Goal: Information Seeking & Learning: Understand process/instructions

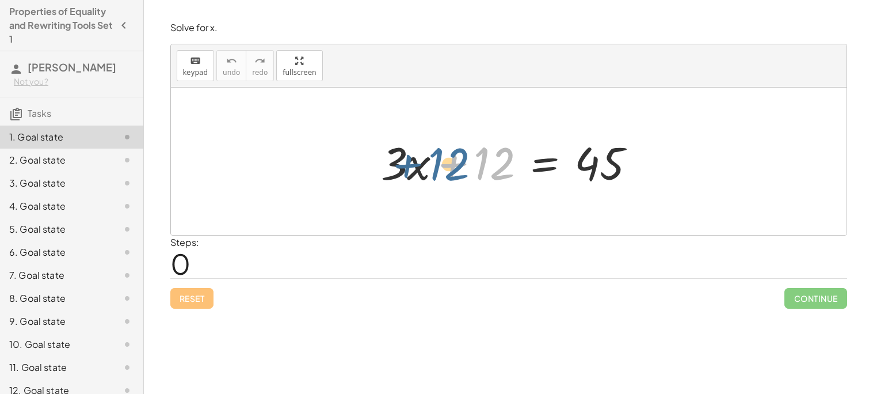
drag, startPoint x: 486, startPoint y: 161, endPoint x: 430, endPoint y: 161, distance: 55.8
click at [430, 161] on div at bounding box center [513, 161] width 276 height 59
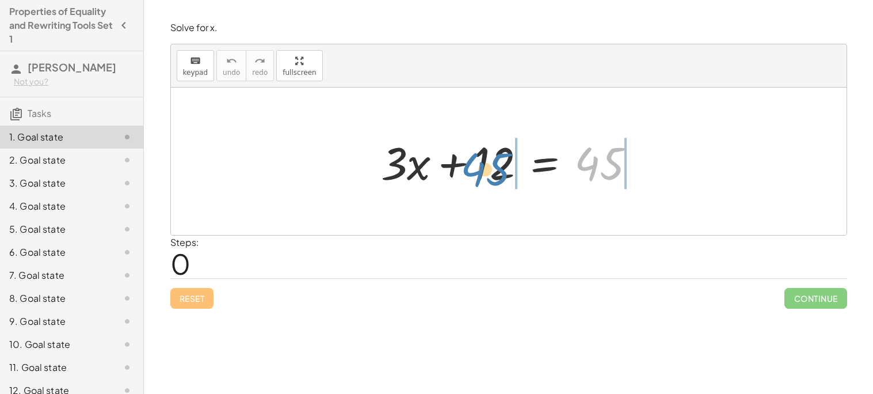
drag, startPoint x: 611, startPoint y: 166, endPoint x: 490, endPoint y: 172, distance: 121.6
click at [490, 172] on div at bounding box center [513, 161] width 276 height 59
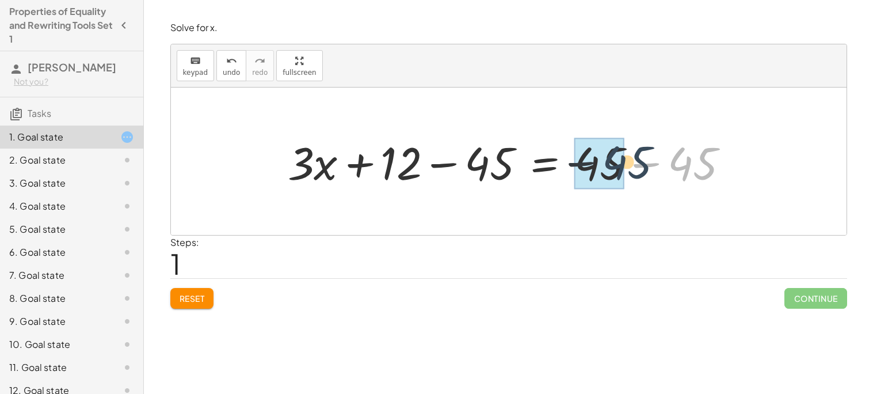
drag, startPoint x: 689, startPoint y: 161, endPoint x: 607, endPoint y: 162, distance: 81.7
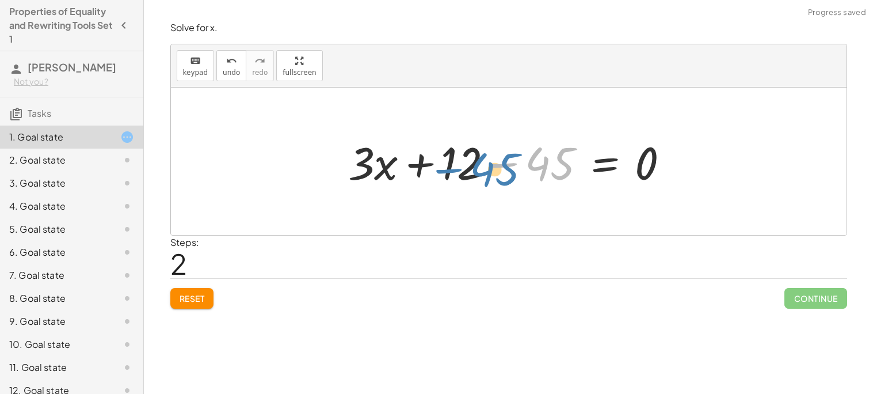
drag, startPoint x: 543, startPoint y: 169, endPoint x: 488, endPoint y: 174, distance: 55.5
click at [488, 174] on div at bounding box center [513, 161] width 342 height 59
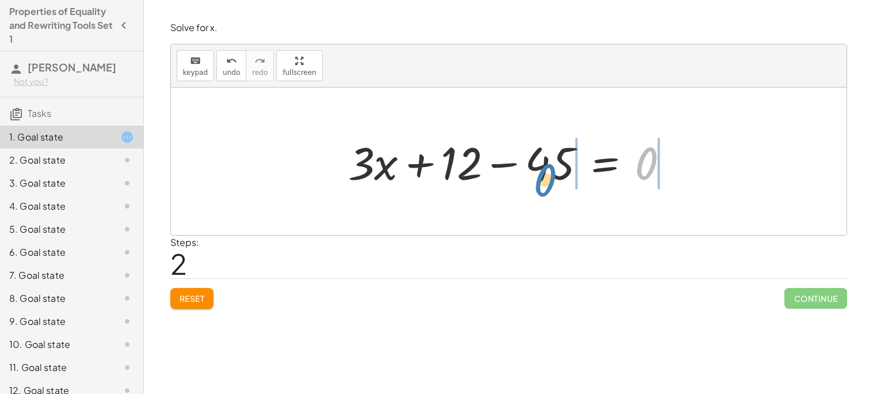
drag, startPoint x: 642, startPoint y: 159, endPoint x: 543, endPoint y: 169, distance: 100.0
click at [543, 169] on div at bounding box center [513, 161] width 342 height 59
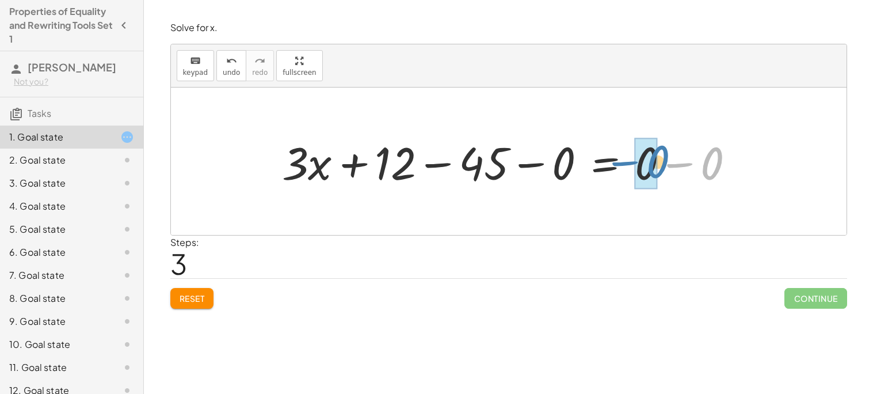
drag, startPoint x: 724, startPoint y: 165, endPoint x: 668, endPoint y: 163, distance: 55.9
click at [668, 163] on div at bounding box center [513, 161] width 474 height 59
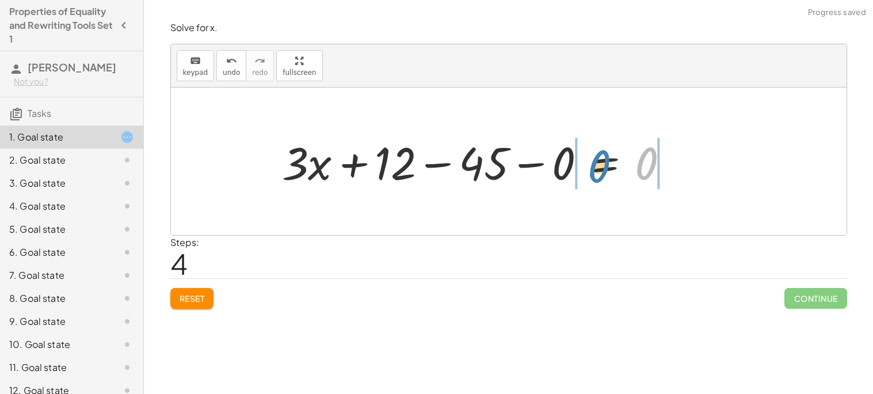
drag, startPoint x: 653, startPoint y: 166, endPoint x: 606, endPoint y: 169, distance: 47.9
click at [606, 169] on div at bounding box center [480, 161] width 408 height 59
drag, startPoint x: 706, startPoint y: 164, endPoint x: 660, endPoint y: 166, distance: 46.1
click at [660, 166] on div at bounding box center [513, 161] width 474 height 59
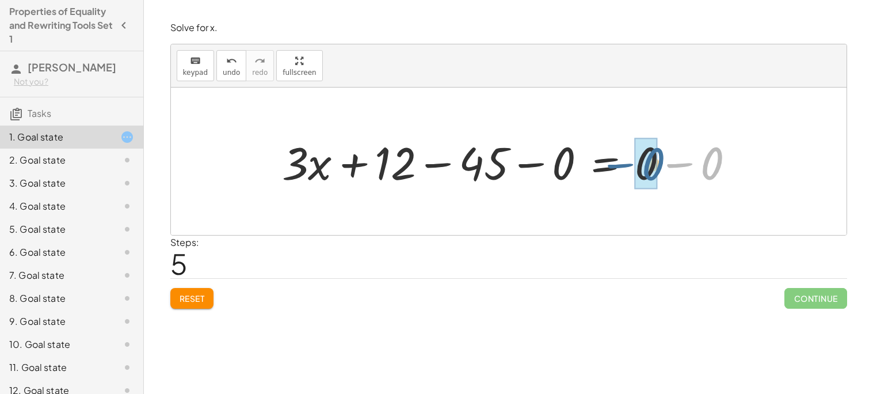
drag, startPoint x: 706, startPoint y: 164, endPoint x: 646, endPoint y: 164, distance: 60.4
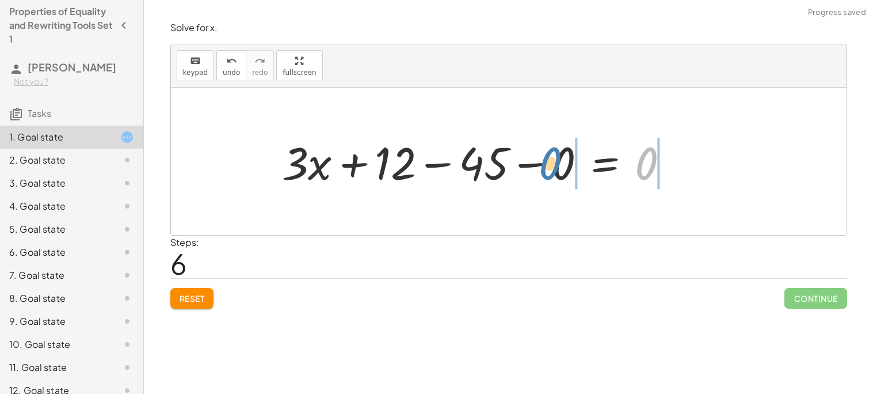
drag, startPoint x: 649, startPoint y: 166, endPoint x: 551, endPoint y: 167, distance: 98.4
click at [551, 167] on div at bounding box center [480, 161] width 408 height 59
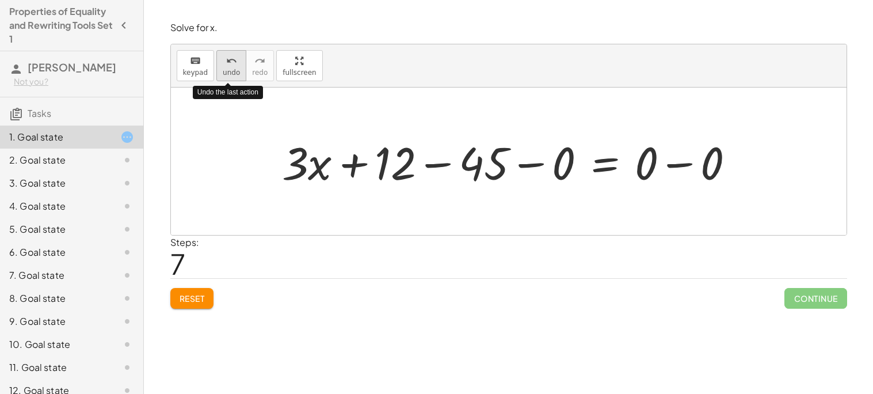
click at [232, 58] on icon "undo" at bounding box center [231, 61] width 11 height 14
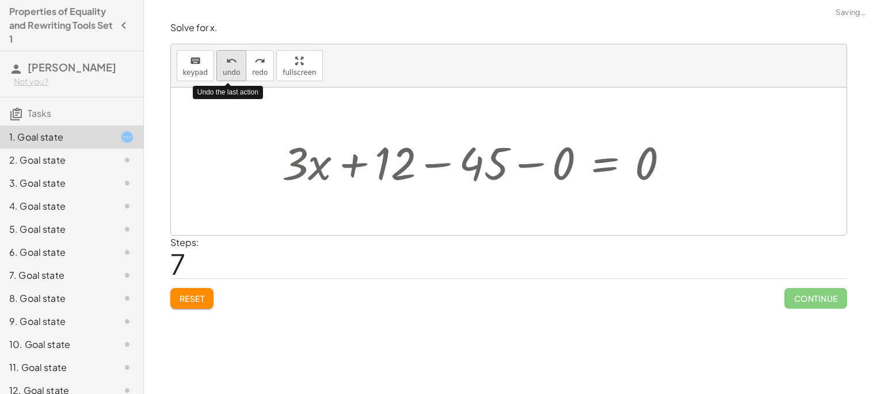
click at [232, 58] on icon "undo" at bounding box center [231, 61] width 11 height 14
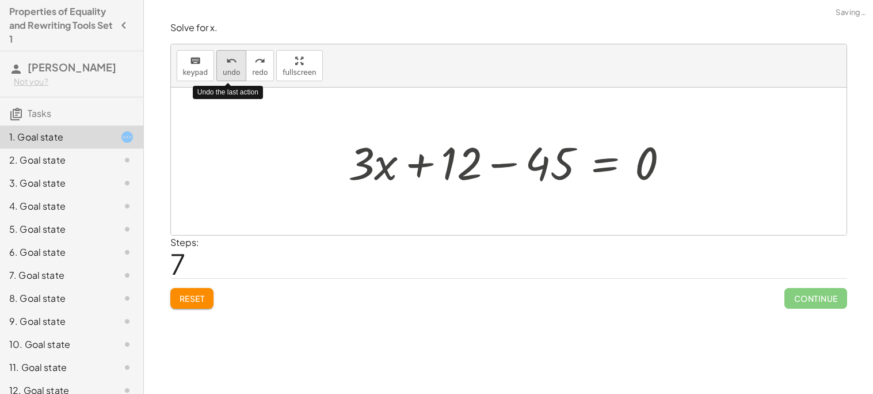
click at [232, 58] on icon "undo" at bounding box center [231, 61] width 11 height 14
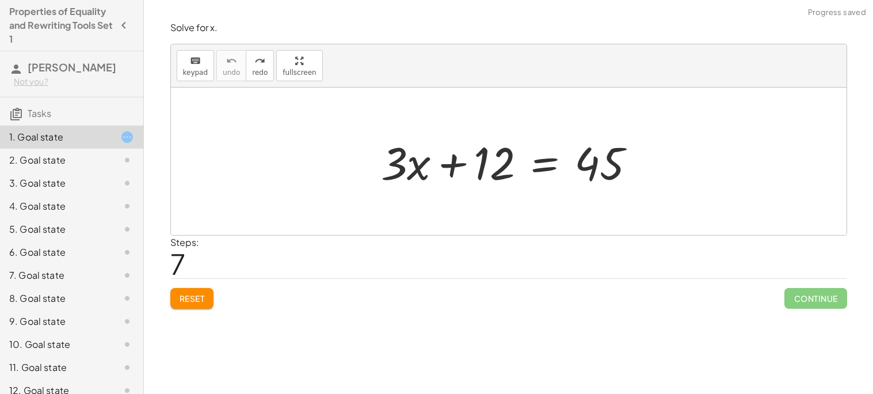
click at [196, 292] on button "Reset" at bounding box center [192, 298] width 44 height 21
click at [196, 292] on div "Reset Continue" at bounding box center [508, 293] width 677 height 31
click at [422, 177] on div at bounding box center [513, 161] width 276 height 59
click at [456, 167] on div at bounding box center [513, 161] width 276 height 59
click at [537, 169] on div at bounding box center [513, 161] width 276 height 59
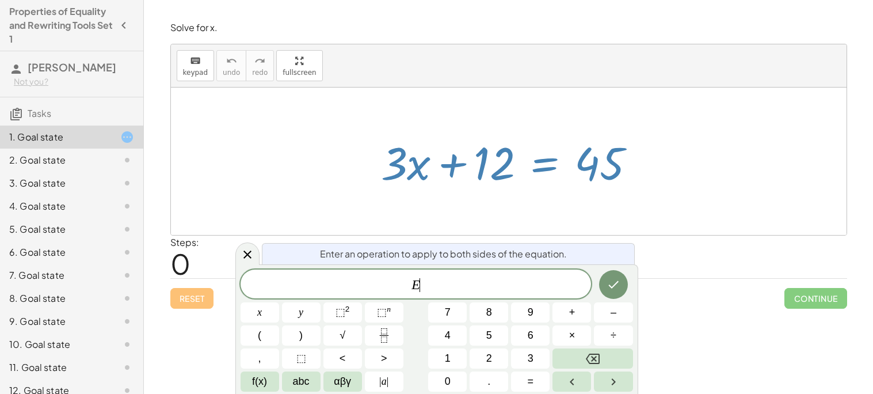
drag, startPoint x: 403, startPoint y: 170, endPoint x: 448, endPoint y: 182, distance: 46.3
click at [448, 182] on div at bounding box center [513, 161] width 276 height 59
click at [607, 284] on icon "Done" at bounding box center [614, 284] width 14 height 14
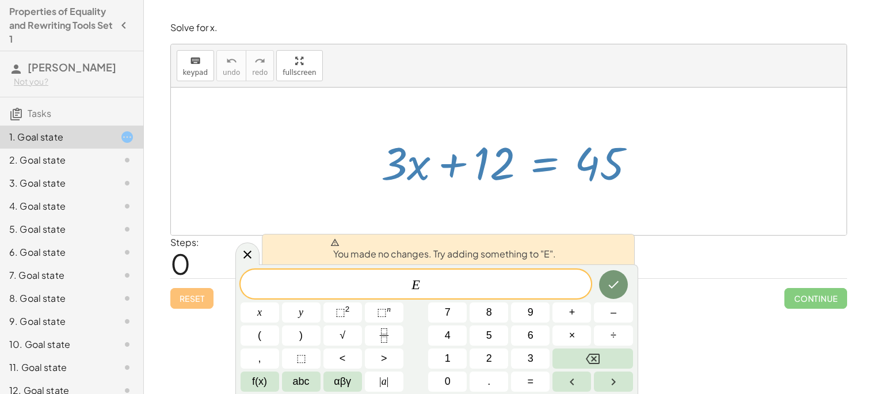
click at [391, 201] on div at bounding box center [509, 160] width 676 height 147
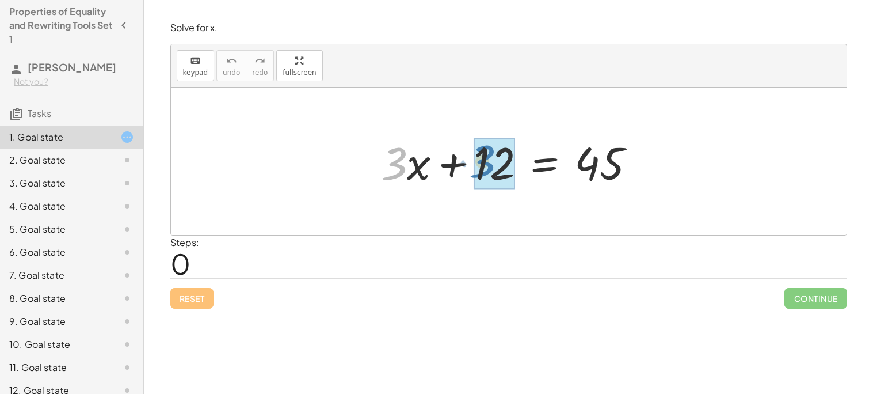
drag, startPoint x: 394, startPoint y: 170, endPoint x: 486, endPoint y: 167, distance: 91.5
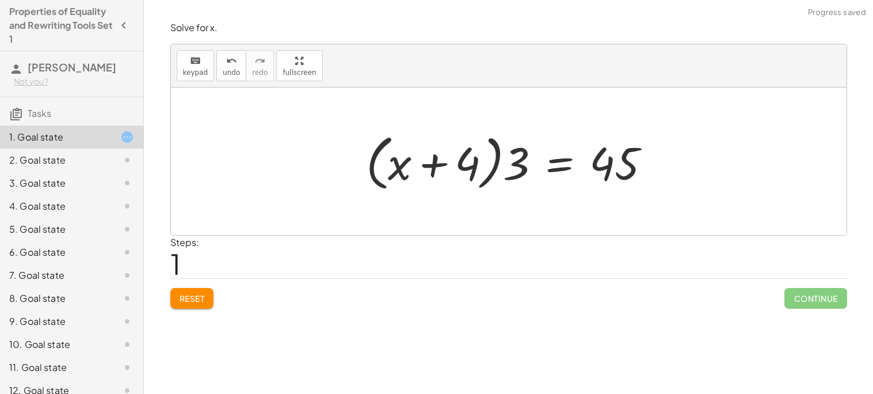
click at [497, 165] on div at bounding box center [513, 161] width 306 height 66
click at [485, 170] on div at bounding box center [513, 161] width 306 height 66
click at [372, 174] on div at bounding box center [513, 161] width 306 height 66
drag, startPoint x: 394, startPoint y: 167, endPoint x: 469, endPoint y: 169, distance: 74.9
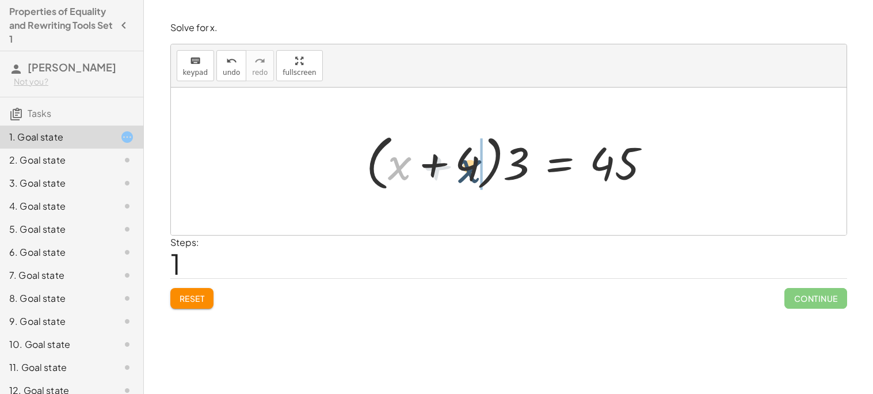
click at [469, 169] on div at bounding box center [513, 161] width 306 height 66
drag, startPoint x: 512, startPoint y: 171, endPoint x: 462, endPoint y: 173, distance: 50.1
click at [462, 173] on div at bounding box center [513, 161] width 306 height 66
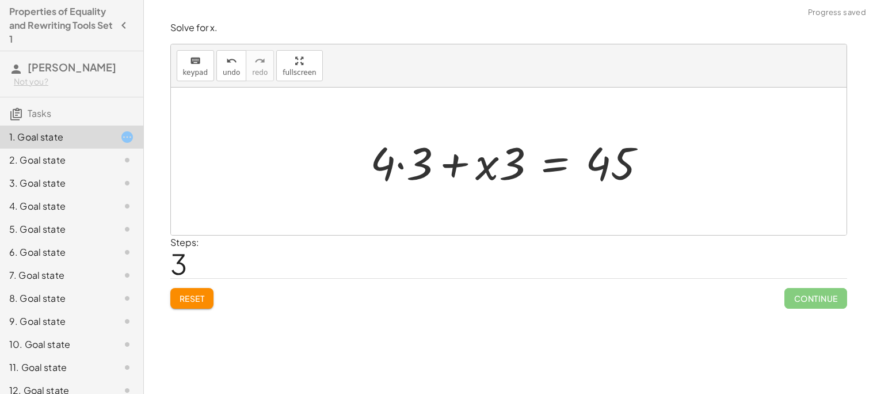
click at [402, 167] on div at bounding box center [512, 161] width 297 height 59
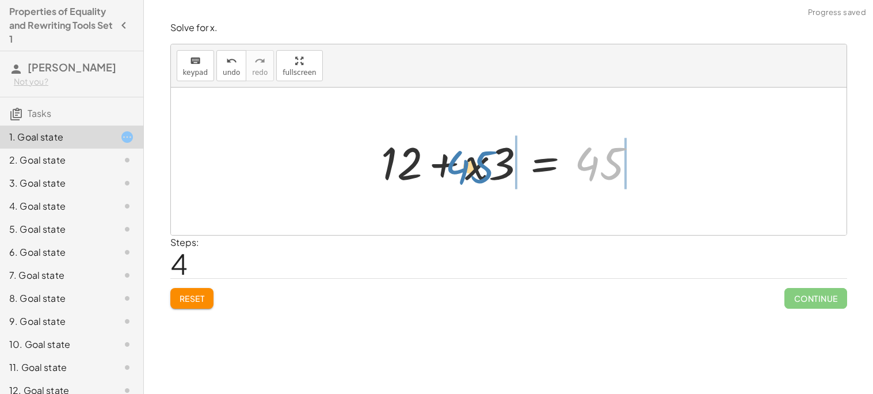
drag, startPoint x: 593, startPoint y: 162, endPoint x: 466, endPoint y: 165, distance: 127.8
click at [466, 165] on div at bounding box center [513, 161] width 276 height 59
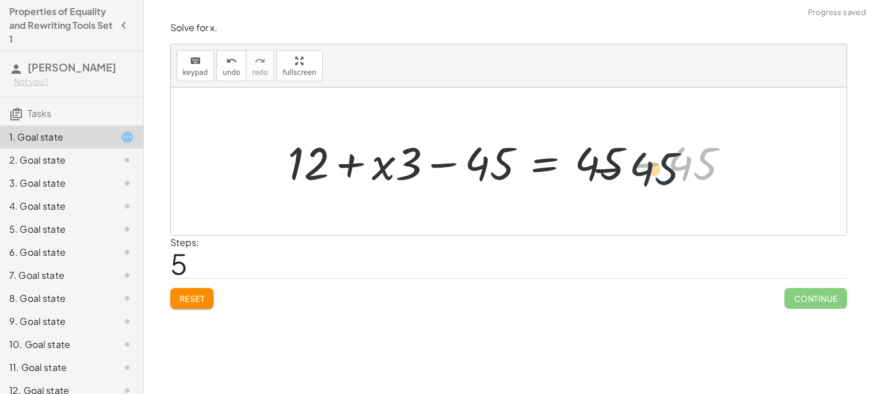
drag, startPoint x: 678, startPoint y: 167, endPoint x: 621, endPoint y: 174, distance: 57.3
click at [621, 174] on div at bounding box center [513, 161] width 462 height 59
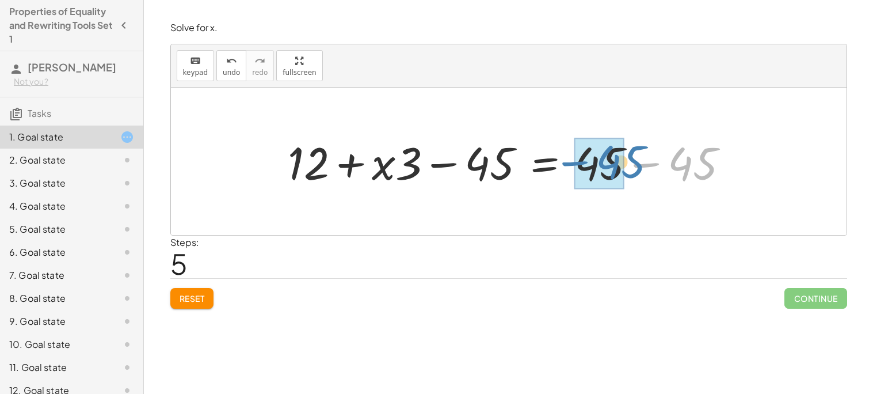
drag, startPoint x: 677, startPoint y: 169, endPoint x: 603, endPoint y: 167, distance: 73.7
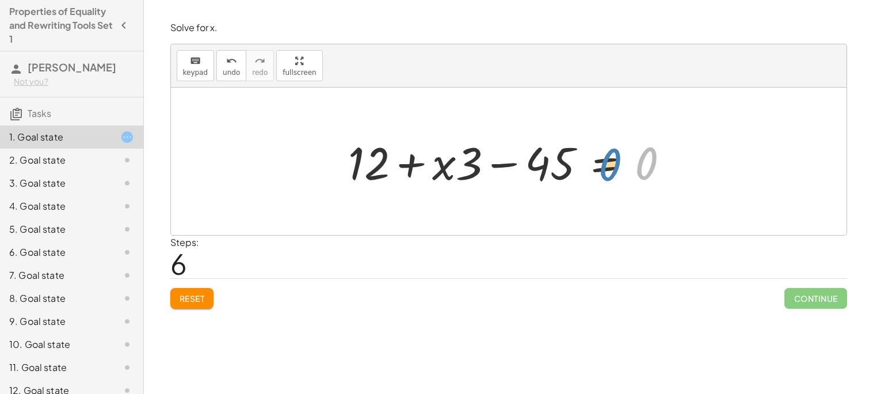
drag, startPoint x: 642, startPoint y: 161, endPoint x: 604, endPoint y: 164, distance: 38.1
click at [604, 164] on div at bounding box center [513, 161] width 342 height 59
drag, startPoint x: 648, startPoint y: 164, endPoint x: 547, endPoint y: 166, distance: 100.8
click at [547, 166] on div at bounding box center [513, 161] width 342 height 59
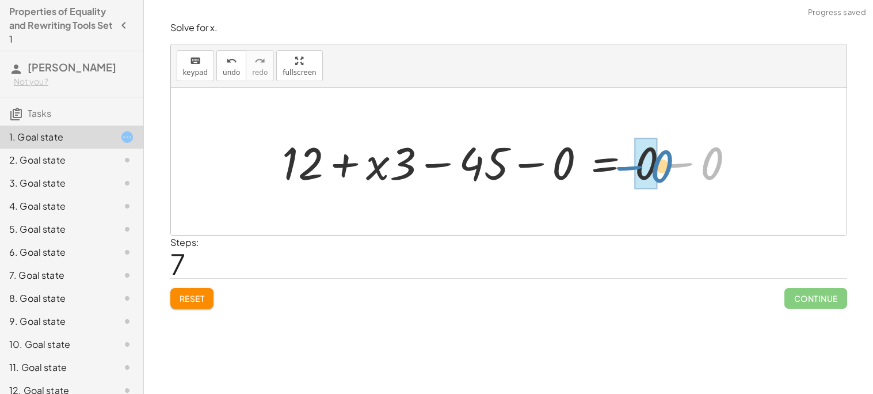
drag, startPoint x: 702, startPoint y: 159, endPoint x: 648, endPoint y: 162, distance: 53.6
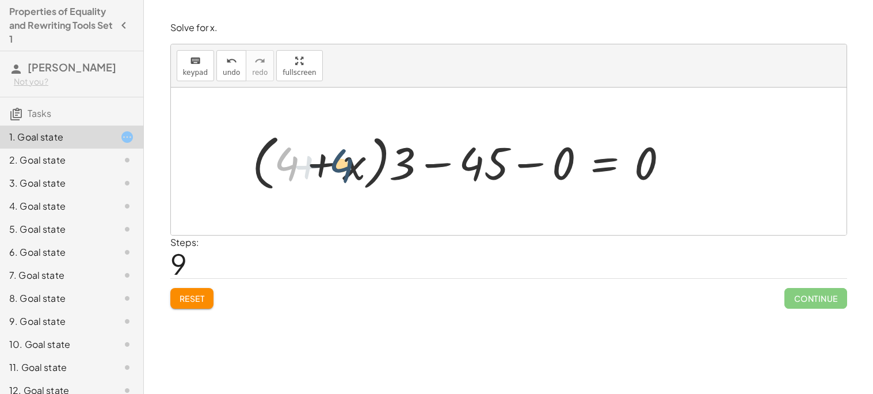
drag, startPoint x: 294, startPoint y: 172, endPoint x: 368, endPoint y: 170, distance: 74.8
click at [368, 170] on div at bounding box center [464, 161] width 437 height 66
click at [401, 173] on div at bounding box center [464, 161] width 437 height 66
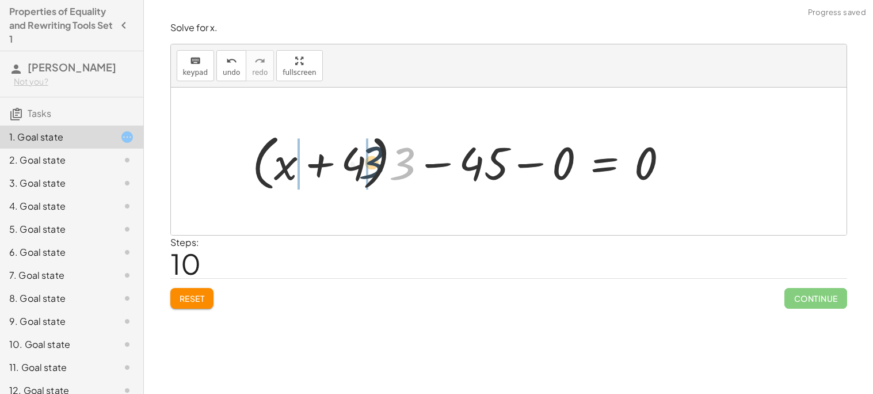
drag, startPoint x: 401, startPoint y: 173, endPoint x: 367, endPoint y: 171, distance: 34.0
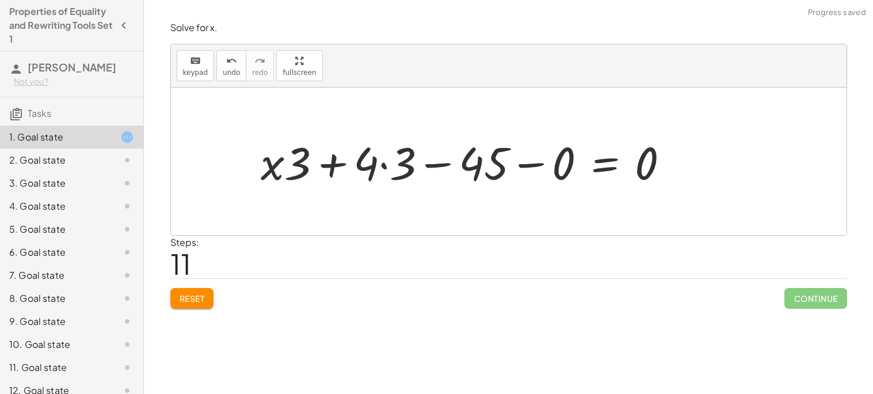
click at [385, 166] on div at bounding box center [469, 161] width 429 height 59
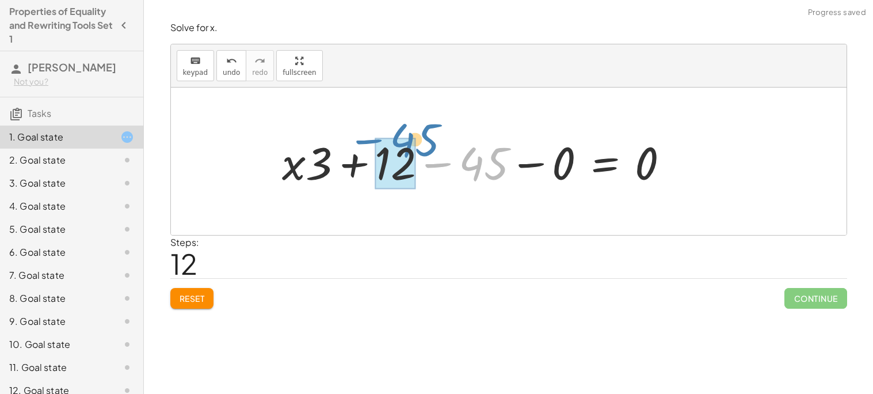
drag, startPoint x: 481, startPoint y: 176, endPoint x: 406, endPoint y: 148, distance: 80.5
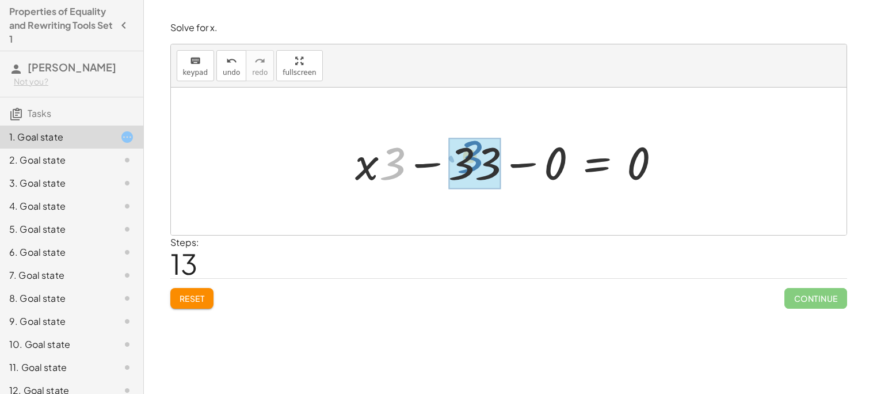
drag, startPoint x: 391, startPoint y: 174, endPoint x: 470, endPoint y: 168, distance: 79.1
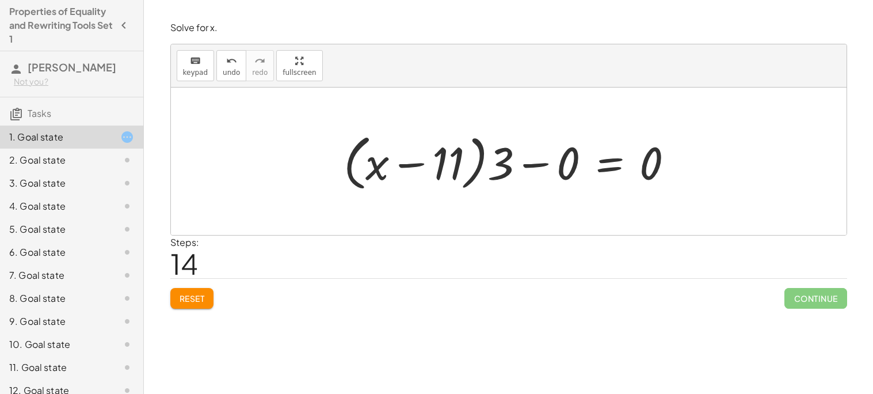
click at [473, 171] on div at bounding box center [513, 161] width 351 height 66
drag, startPoint x: 501, startPoint y: 170, endPoint x: 461, endPoint y: 172, distance: 39.8
click at [461, 172] on div at bounding box center [513, 161] width 351 height 66
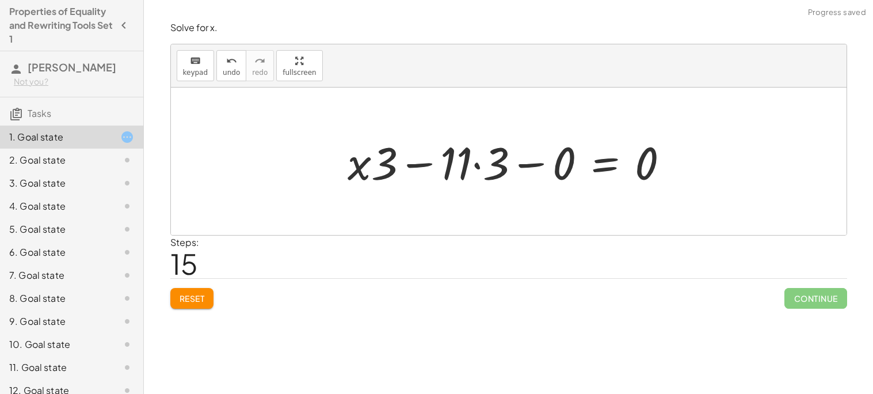
click at [477, 166] on div at bounding box center [513, 161] width 342 height 59
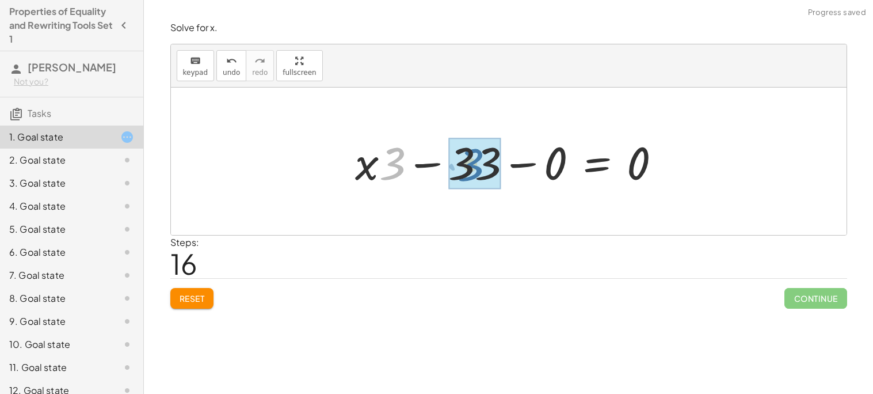
drag, startPoint x: 387, startPoint y: 174, endPoint x: 471, endPoint y: 177, distance: 84.6
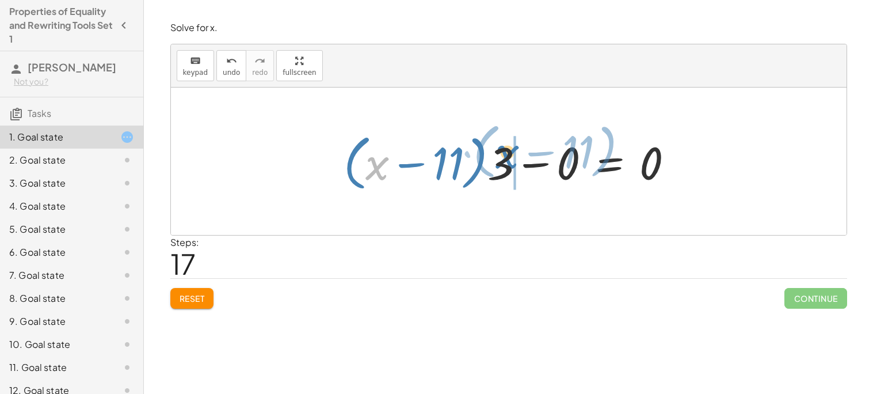
drag, startPoint x: 368, startPoint y: 177, endPoint x: 496, endPoint y: 171, distance: 127.4
click at [496, 171] on div at bounding box center [513, 161] width 351 height 66
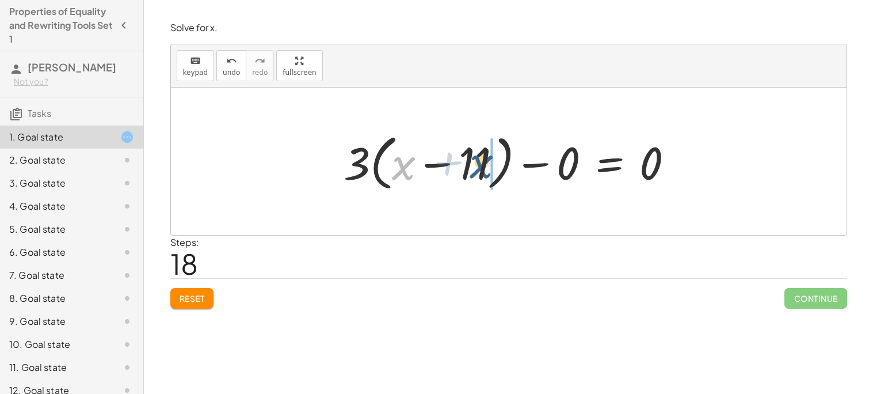
drag, startPoint x: 399, startPoint y: 165, endPoint x: 478, endPoint y: 163, distance: 78.9
click at [478, 163] on div at bounding box center [513, 161] width 351 height 66
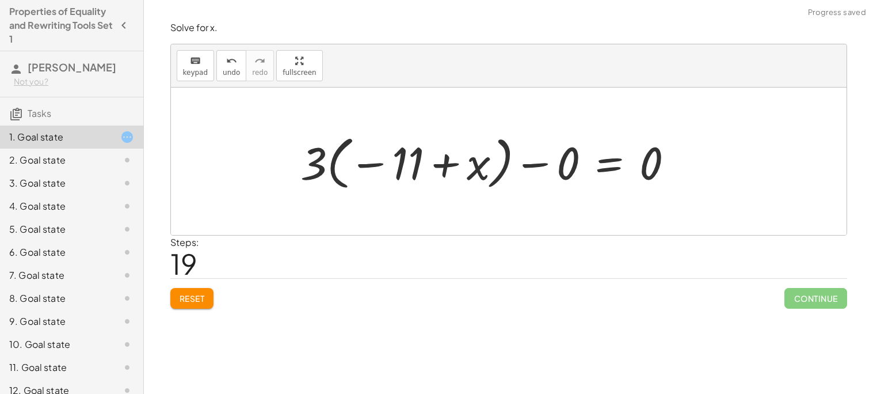
click at [450, 162] on div at bounding box center [492, 162] width 394 height 64
click at [367, 162] on div at bounding box center [492, 162] width 394 height 64
click at [337, 167] on div at bounding box center [492, 162] width 394 height 64
click at [330, 173] on div at bounding box center [492, 162] width 394 height 64
click at [603, 169] on div at bounding box center [492, 162] width 394 height 64
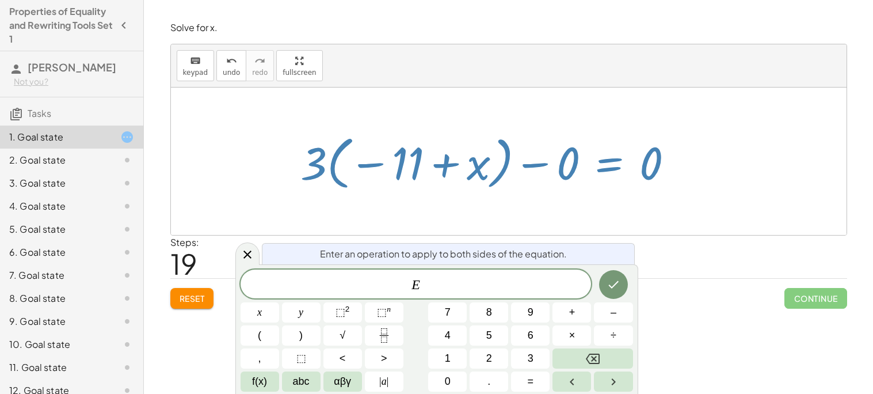
click at [566, 172] on div at bounding box center [492, 162] width 394 height 64
click at [241, 251] on icon at bounding box center [248, 255] width 14 height 14
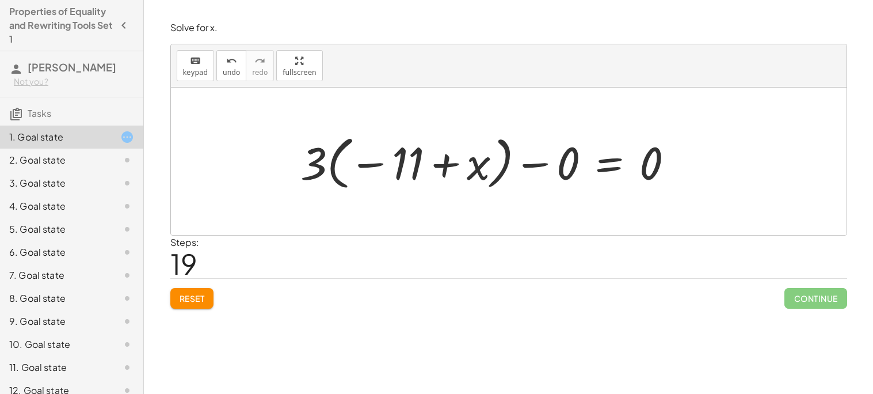
click at [463, 168] on div at bounding box center [492, 162] width 394 height 64
drag, startPoint x: 315, startPoint y: 167, endPoint x: 406, endPoint y: 155, distance: 91.7
click at [406, 155] on div at bounding box center [492, 162] width 394 height 64
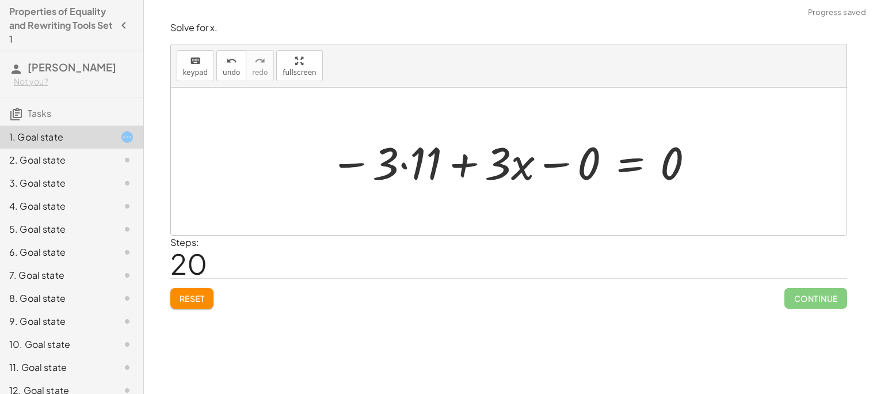
click at [402, 163] on div at bounding box center [513, 161] width 378 height 59
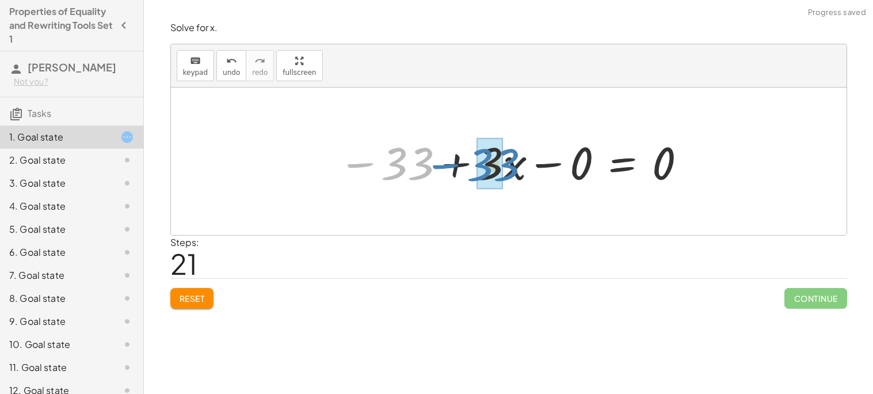
drag, startPoint x: 393, startPoint y: 176, endPoint x: 478, endPoint y: 177, distance: 85.8
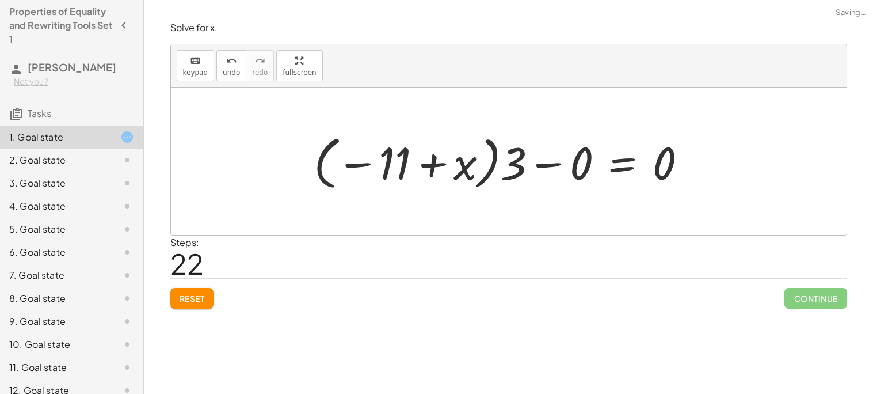
click at [457, 168] on div at bounding box center [505, 162] width 394 height 64
drag, startPoint x: 457, startPoint y: 169, endPoint x: 389, endPoint y: 157, distance: 69.0
click at [389, 157] on div at bounding box center [505, 162] width 394 height 64
drag, startPoint x: 365, startPoint y: 167, endPoint x: 469, endPoint y: 172, distance: 103.7
click at [469, 172] on div at bounding box center [505, 162] width 394 height 64
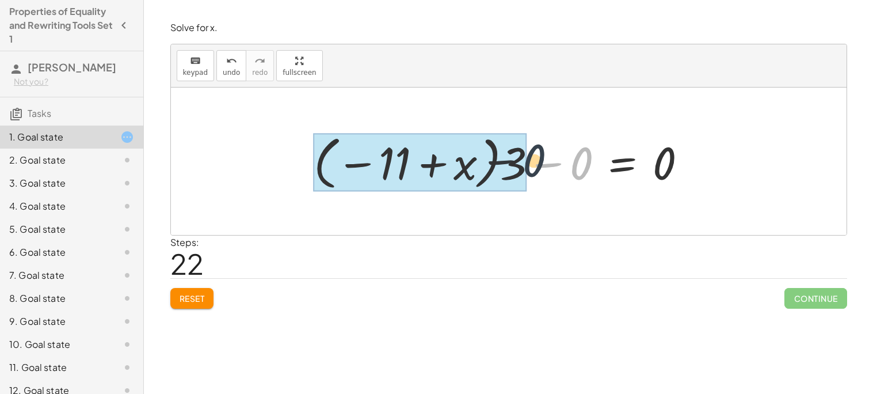
drag, startPoint x: 576, startPoint y: 174, endPoint x: 512, endPoint y: 170, distance: 64.0
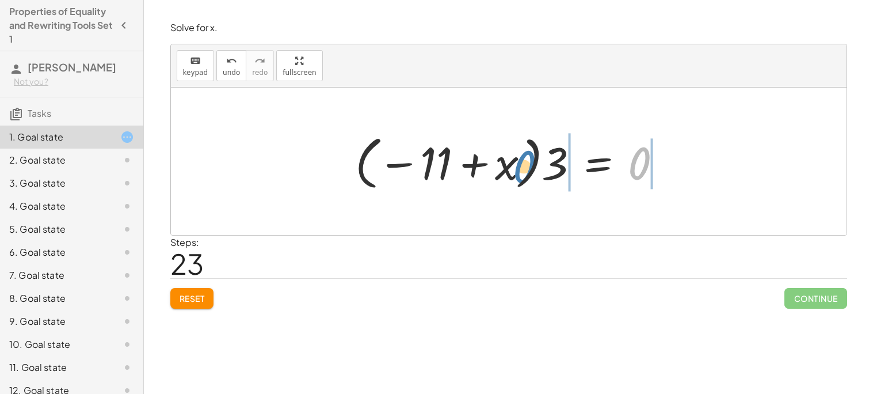
drag, startPoint x: 629, startPoint y: 170, endPoint x: 511, endPoint y: 173, distance: 118.0
click at [511, 173] on div at bounding box center [513, 162] width 328 height 64
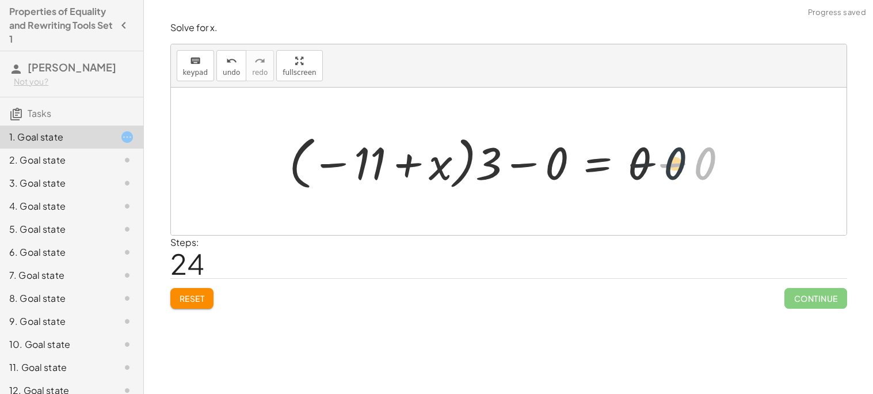
drag, startPoint x: 697, startPoint y: 161, endPoint x: 654, endPoint y: 165, distance: 42.8
click at [654, 165] on div at bounding box center [513, 162] width 460 height 64
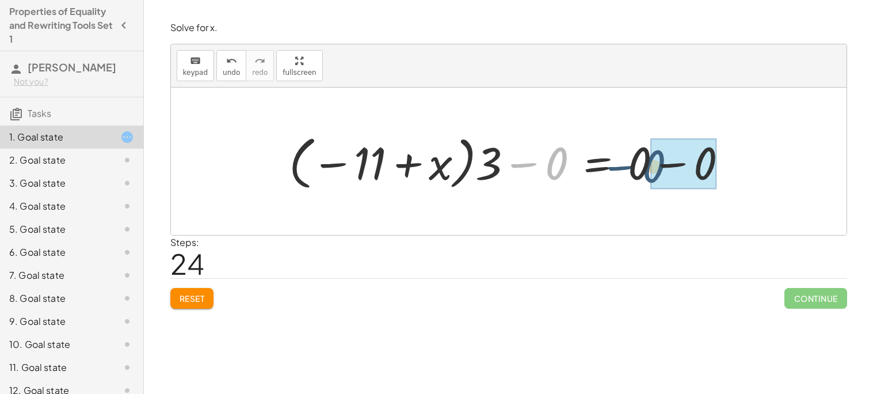
drag, startPoint x: 547, startPoint y: 155, endPoint x: 657, endPoint y: 157, distance: 110.0
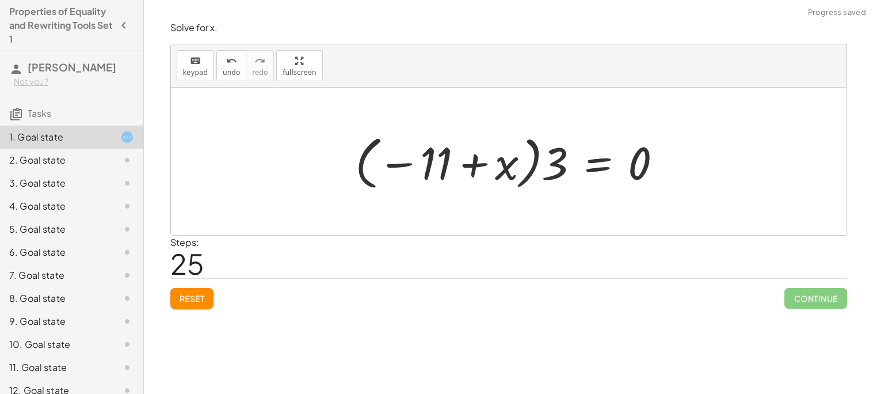
click at [399, 164] on div at bounding box center [513, 162] width 328 height 64
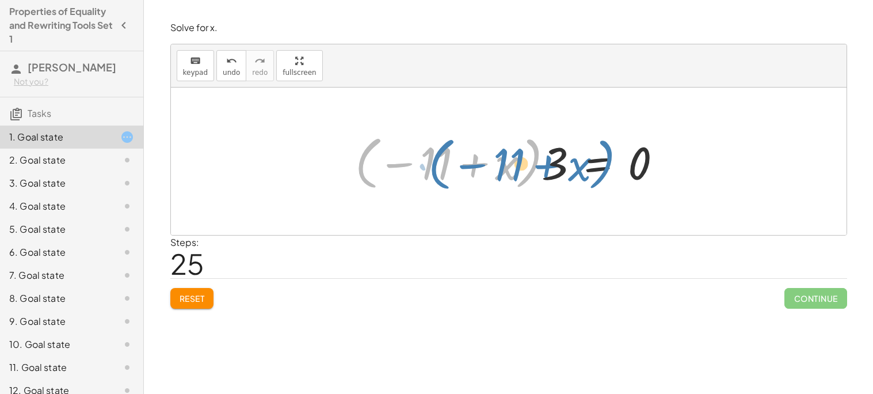
drag, startPoint x: 363, startPoint y: 177, endPoint x: 436, endPoint y: 178, distance: 73.1
click at [436, 178] on div at bounding box center [513, 162] width 328 height 64
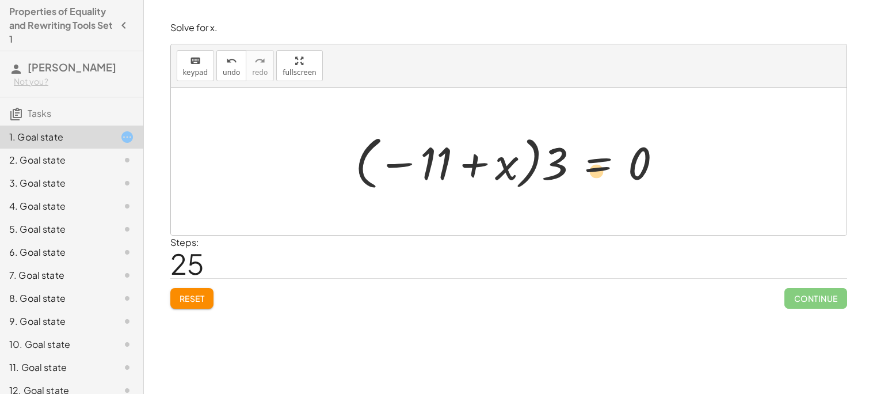
drag, startPoint x: 366, startPoint y: 177, endPoint x: 516, endPoint y: 184, distance: 150.4
click at [516, 184] on div at bounding box center [513, 162] width 328 height 64
click at [507, 161] on div at bounding box center [513, 162] width 328 height 64
drag, startPoint x: 479, startPoint y: 165, endPoint x: 512, endPoint y: 167, distance: 32.9
click at [512, 167] on div at bounding box center [513, 162] width 328 height 64
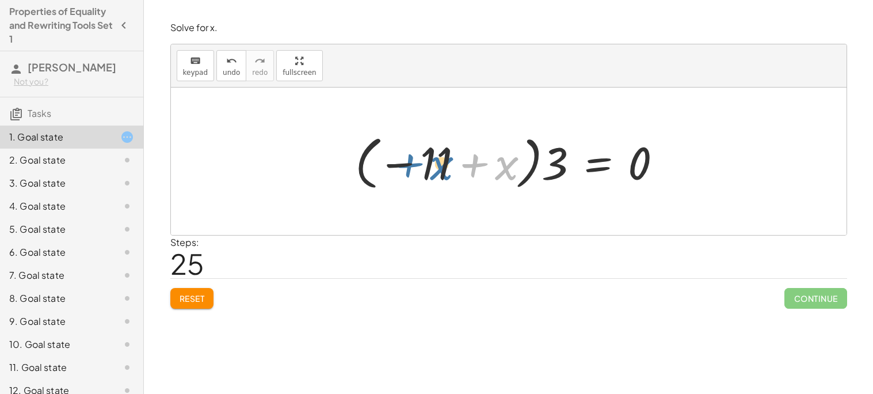
drag, startPoint x: 507, startPoint y: 170, endPoint x: 439, endPoint y: 170, distance: 67.9
click at [439, 170] on div at bounding box center [513, 162] width 328 height 64
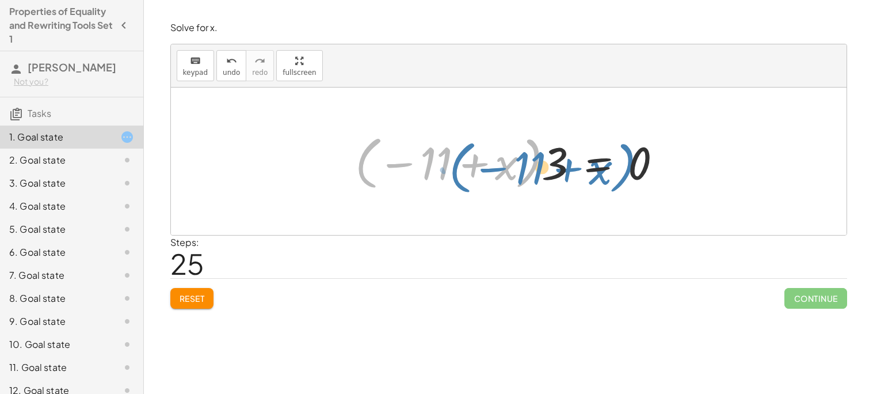
drag, startPoint x: 363, startPoint y: 176, endPoint x: 456, endPoint y: 180, distance: 93.9
click at [456, 180] on div at bounding box center [513, 162] width 328 height 64
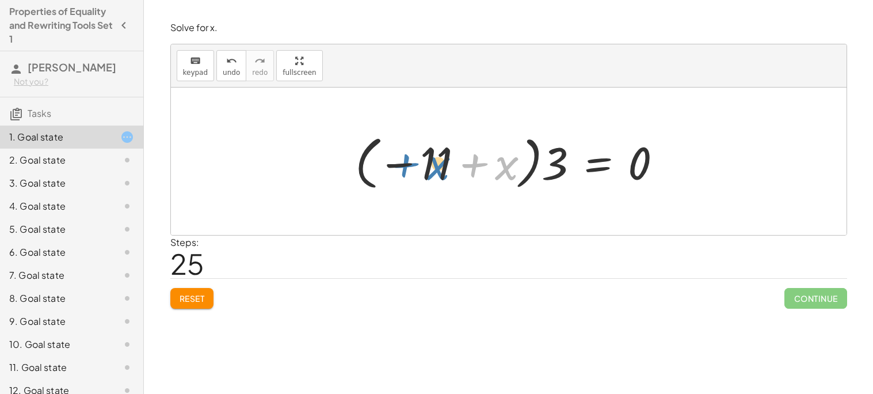
drag, startPoint x: 502, startPoint y: 172, endPoint x: 432, endPoint y: 172, distance: 70.2
click at [432, 172] on div at bounding box center [513, 162] width 328 height 64
drag, startPoint x: 406, startPoint y: 166, endPoint x: 563, endPoint y: 165, distance: 157.1
click at [563, 165] on div at bounding box center [513, 162] width 328 height 64
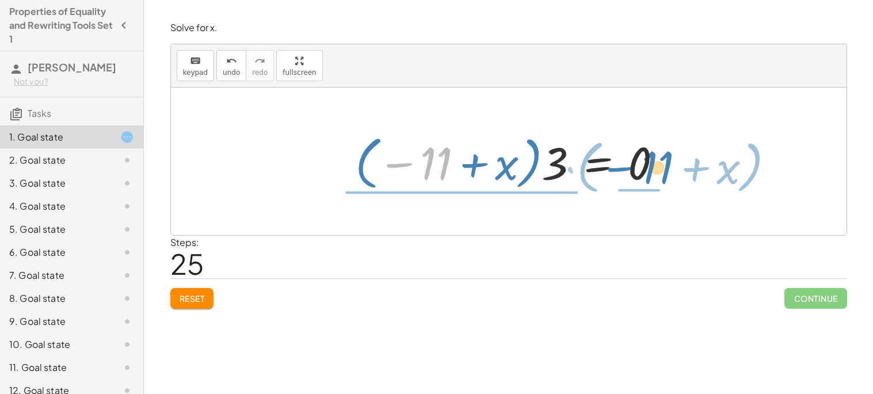
drag, startPoint x: 405, startPoint y: 159, endPoint x: 627, endPoint y: 163, distance: 221.6
click at [627, 163] on div at bounding box center [513, 162] width 328 height 64
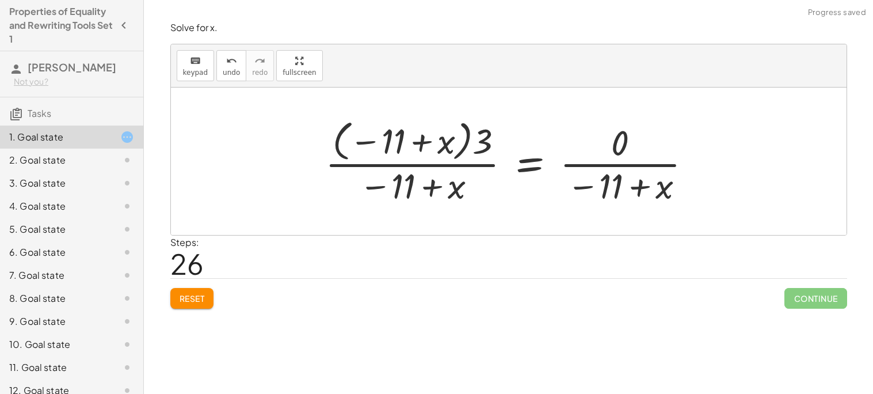
click at [627, 163] on div at bounding box center [512, 161] width 387 height 92
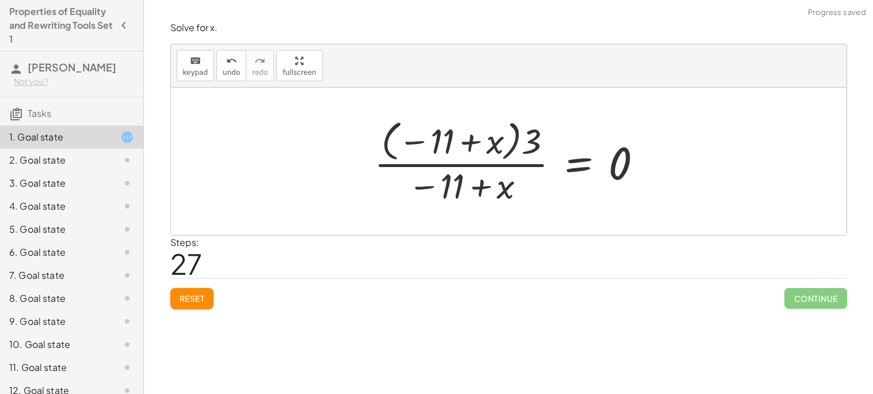
click at [479, 166] on div at bounding box center [513, 161] width 290 height 92
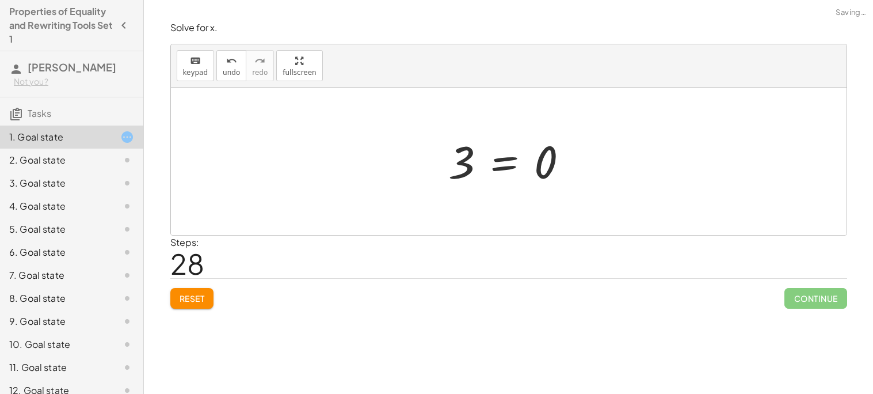
click at [495, 170] on div at bounding box center [513, 161] width 140 height 57
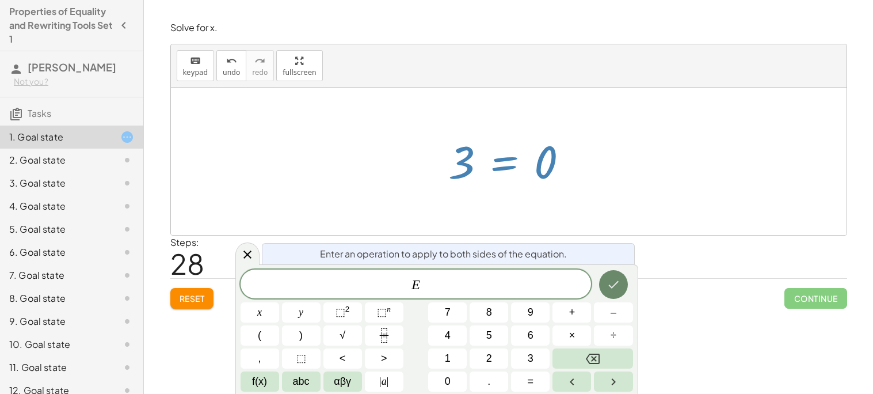
click at [611, 280] on icon "Done" at bounding box center [614, 284] width 14 height 14
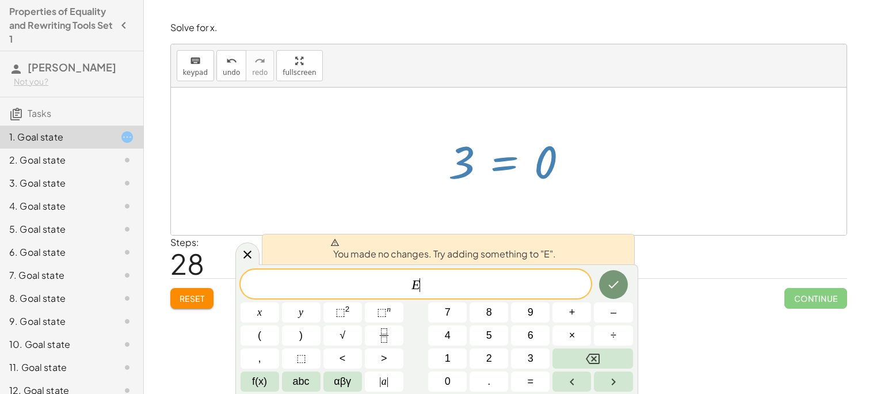
click at [500, 169] on div at bounding box center [513, 161] width 140 height 57
click at [254, 261] on div at bounding box center [247, 253] width 24 height 22
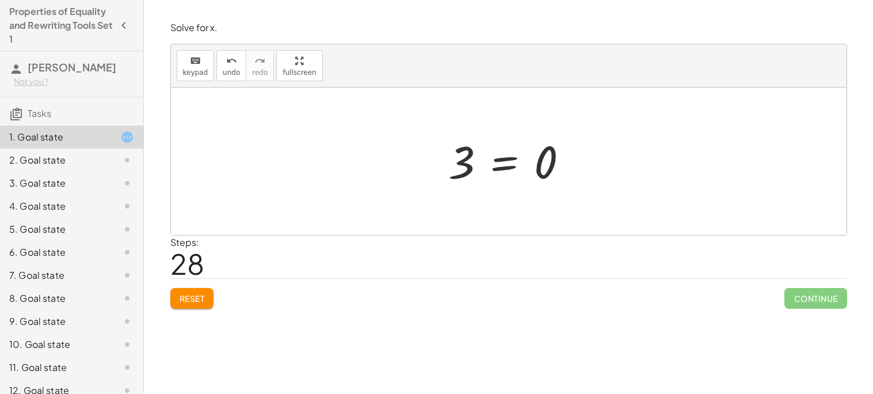
click at [513, 169] on div at bounding box center [513, 161] width 140 height 57
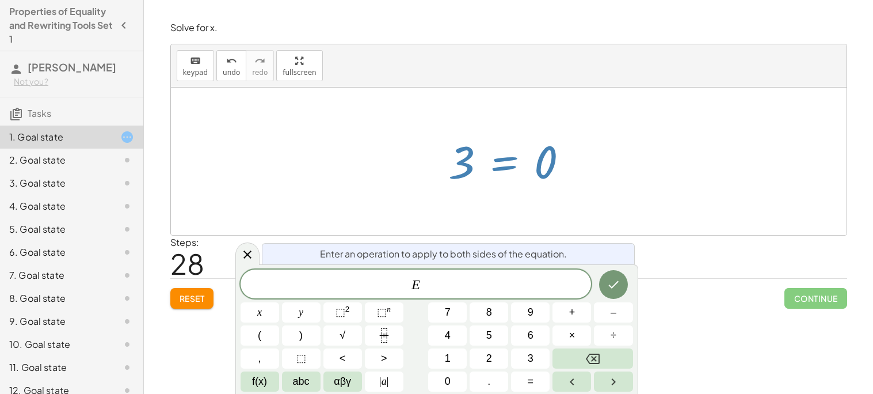
click at [468, 173] on div at bounding box center [513, 161] width 140 height 57
drag, startPoint x: 464, startPoint y: 177, endPoint x: 518, endPoint y: 181, distance: 54.3
click at [518, 181] on div at bounding box center [513, 161] width 140 height 57
click at [252, 254] on icon at bounding box center [248, 255] width 14 height 14
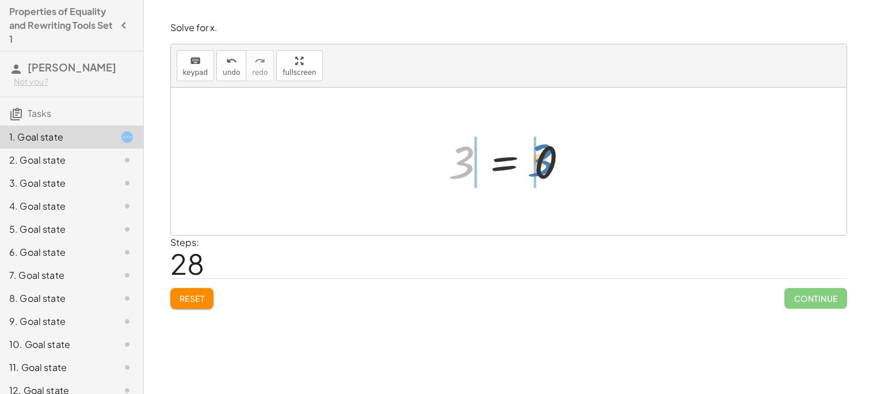
drag, startPoint x: 466, startPoint y: 153, endPoint x: 546, endPoint y: 152, distance: 80.6
click at [546, 152] on div at bounding box center [513, 161] width 140 height 57
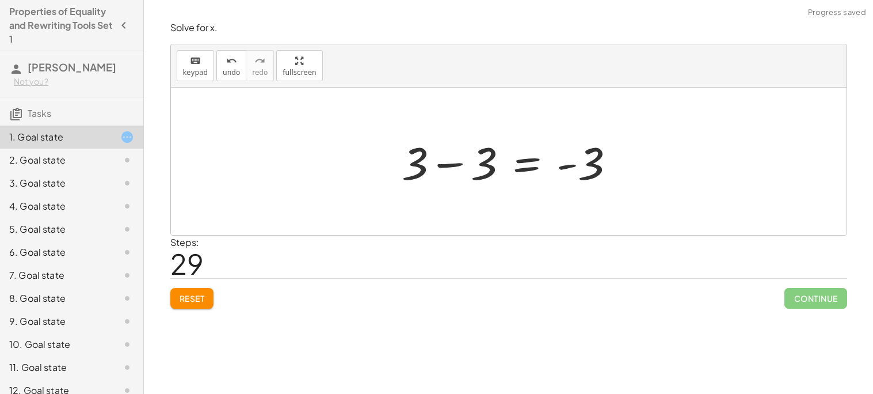
click at [563, 167] on div at bounding box center [513, 161] width 234 height 59
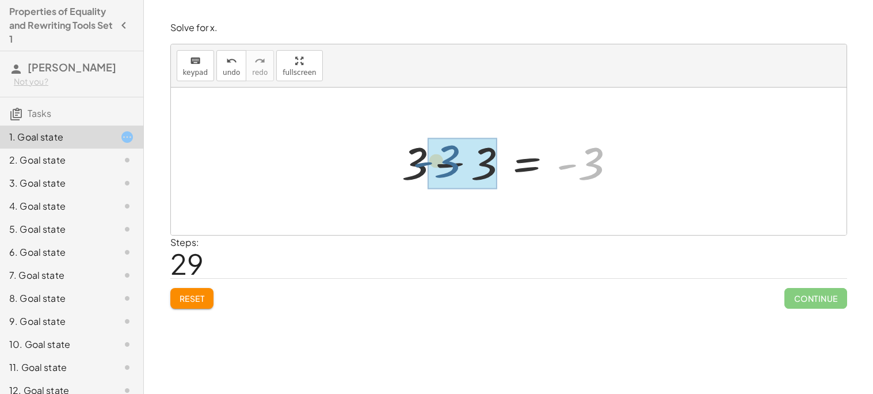
drag, startPoint x: 601, startPoint y: 169, endPoint x: 451, endPoint y: 167, distance: 150.2
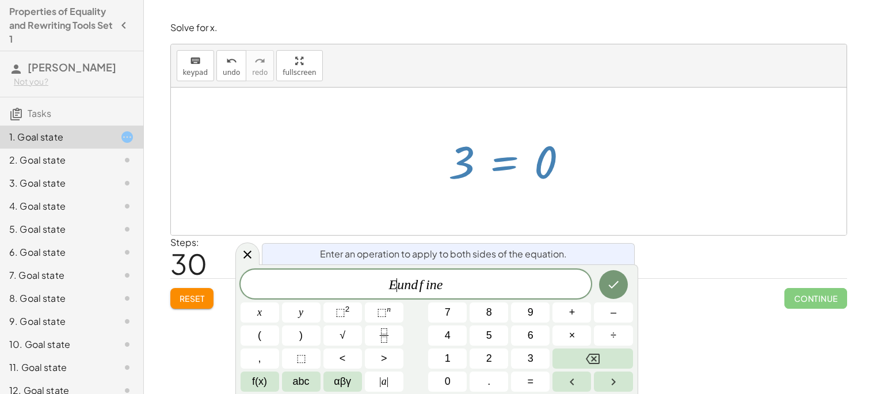
click at [399, 284] on var "u" at bounding box center [400, 284] width 7 height 15
click at [611, 270] on button "Done" at bounding box center [613, 284] width 29 height 29
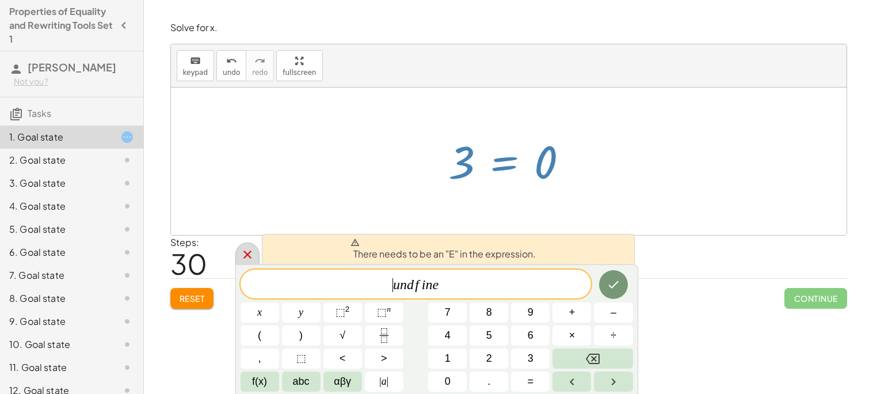
click at [244, 250] on icon at bounding box center [247, 254] width 8 height 8
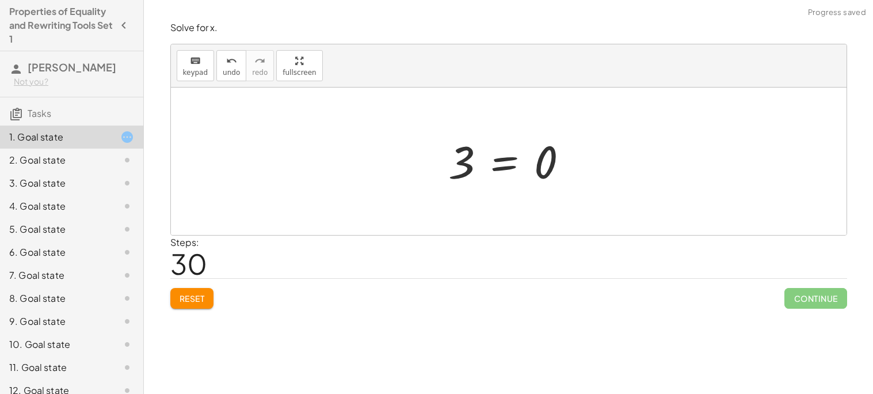
click at [210, 297] on button "Reset" at bounding box center [192, 298] width 44 height 21
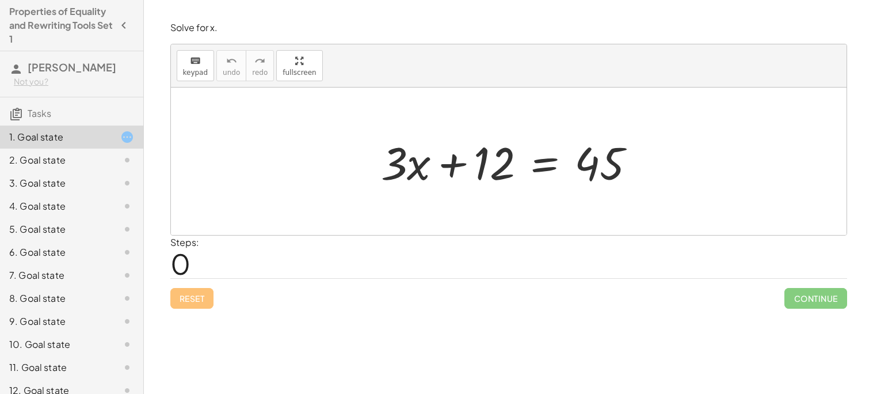
click at [558, 162] on div at bounding box center [513, 161] width 276 height 59
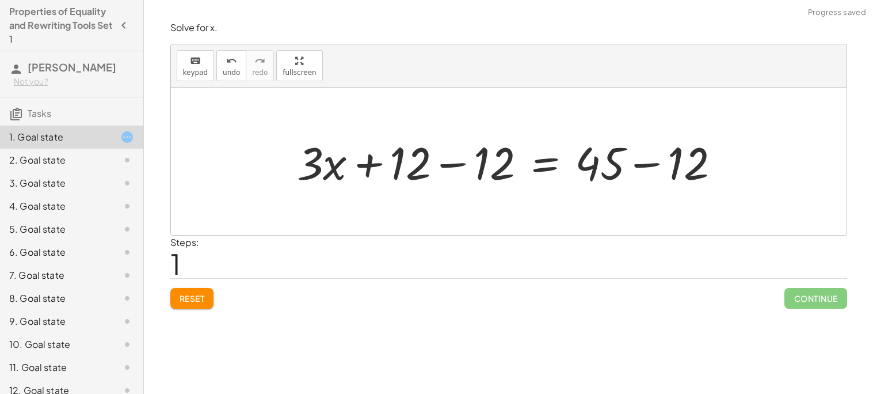
click at [641, 160] on div at bounding box center [513, 161] width 444 height 59
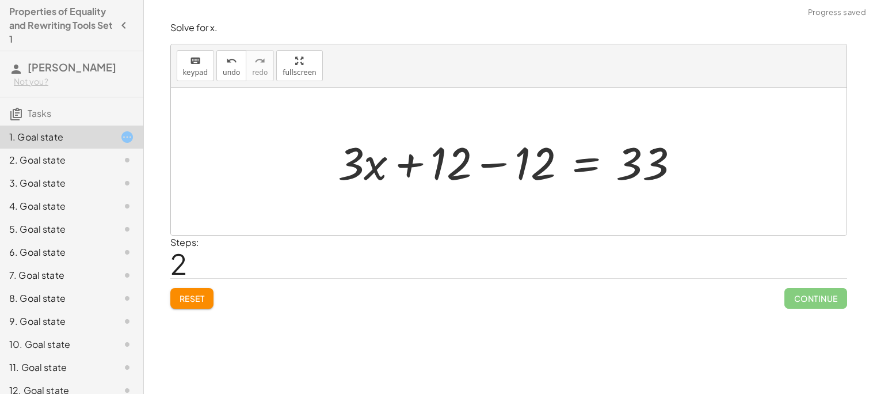
click at [497, 166] on div at bounding box center [513, 161] width 363 height 59
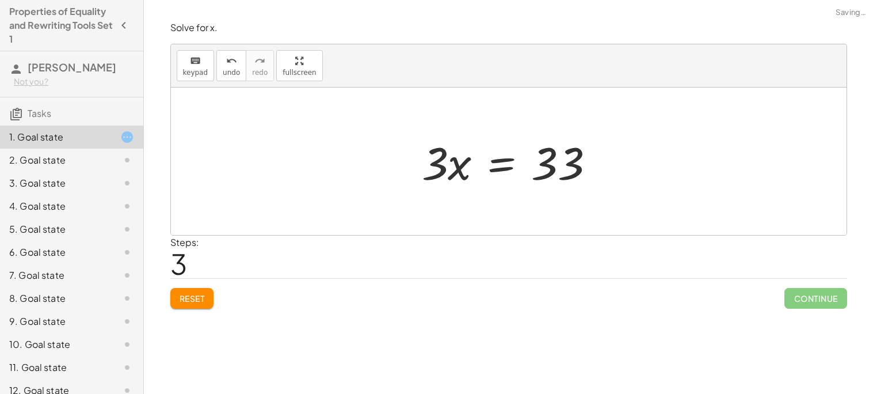
click at [505, 165] on div at bounding box center [513, 161] width 194 height 59
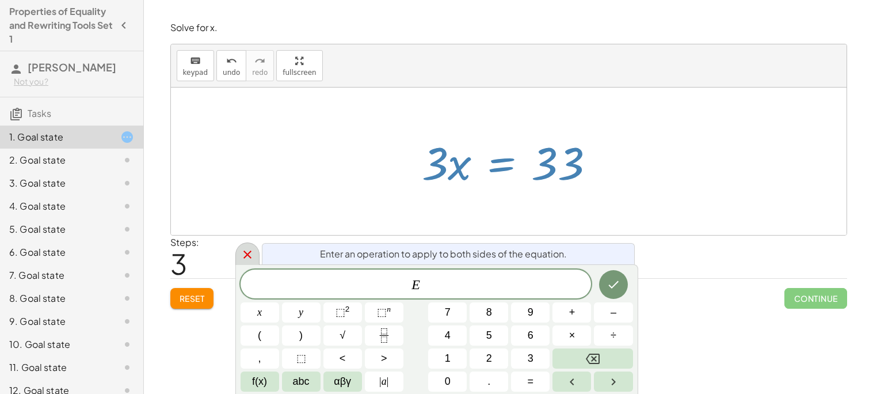
click at [241, 255] on icon at bounding box center [248, 255] width 14 height 14
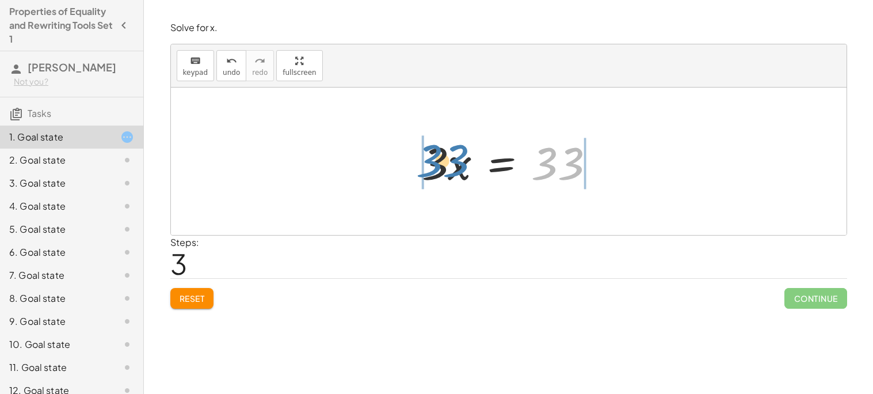
drag, startPoint x: 570, startPoint y: 169, endPoint x: 454, endPoint y: 166, distance: 116.9
click at [454, 166] on div at bounding box center [513, 161] width 194 height 59
click at [499, 165] on div at bounding box center [513, 161] width 194 height 59
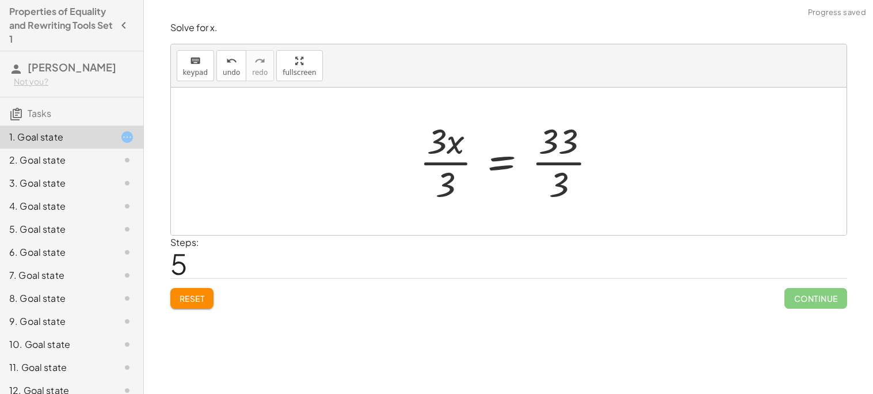
click at [556, 161] on div at bounding box center [513, 161] width 198 height 89
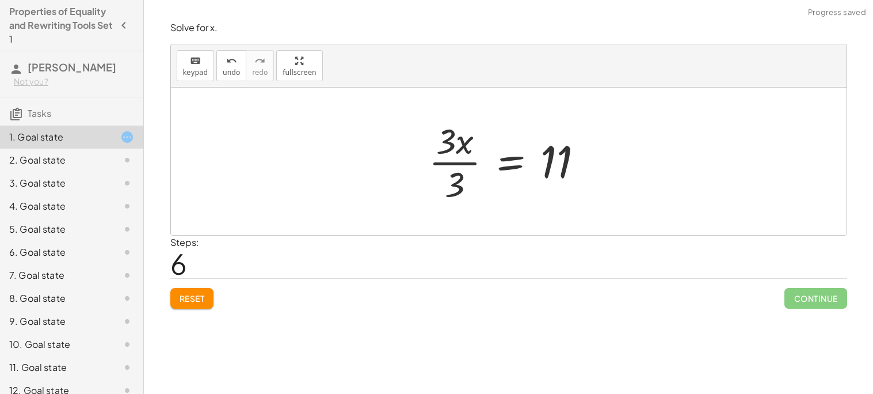
click at [449, 160] on div at bounding box center [511, 161] width 176 height 89
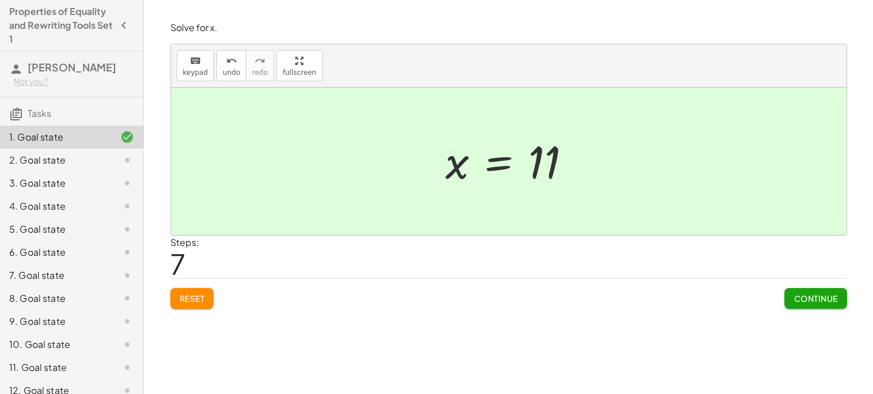
click at [824, 306] on button "Continue" at bounding box center [816, 298] width 62 height 21
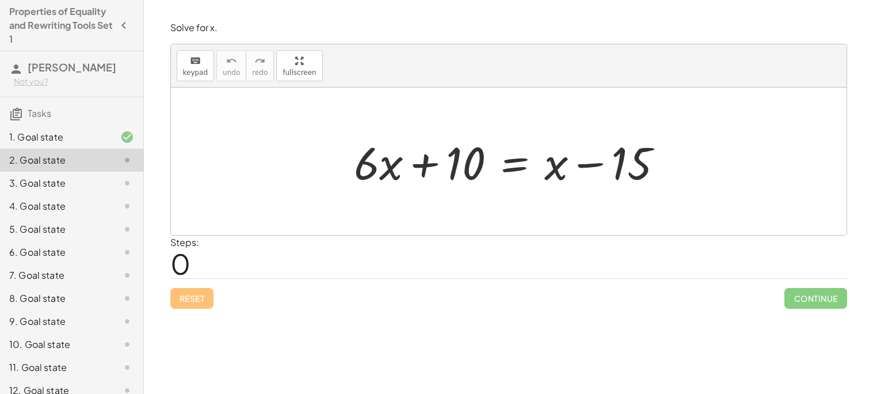
click at [428, 158] on div at bounding box center [513, 161] width 330 height 59
click at [593, 165] on div at bounding box center [513, 161] width 330 height 59
click at [648, 165] on div at bounding box center [513, 161] width 330 height 59
drag, startPoint x: 364, startPoint y: 161, endPoint x: 487, endPoint y: 160, distance: 122.6
click at [487, 160] on div at bounding box center [513, 161] width 330 height 59
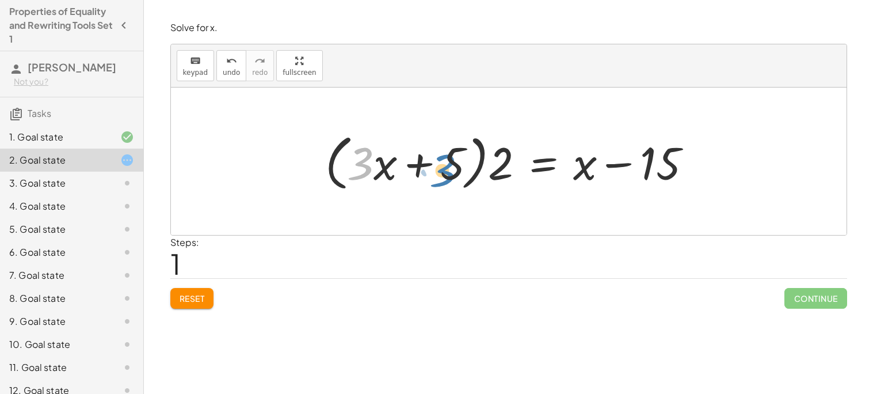
drag, startPoint x: 358, startPoint y: 173, endPoint x: 441, endPoint y: 180, distance: 83.2
click at [441, 180] on div at bounding box center [512, 161] width 387 height 66
drag, startPoint x: 498, startPoint y: 181, endPoint x: 454, endPoint y: 175, distance: 44.1
click at [454, 175] on div at bounding box center [512, 161] width 387 height 66
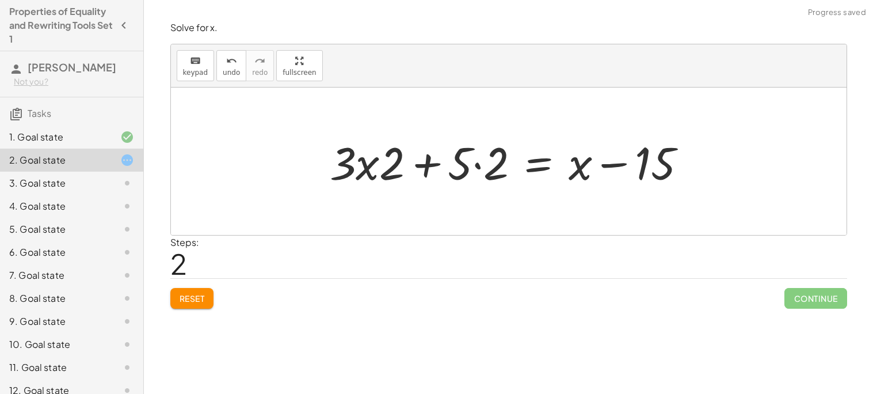
click at [476, 163] on div at bounding box center [513, 161] width 378 height 59
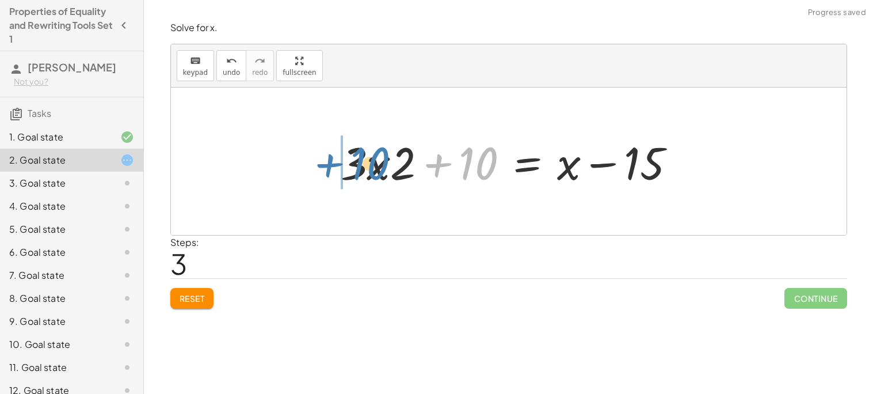
drag, startPoint x: 476, startPoint y: 163, endPoint x: 369, endPoint y: 164, distance: 107.1
click at [369, 164] on div at bounding box center [513, 161] width 356 height 59
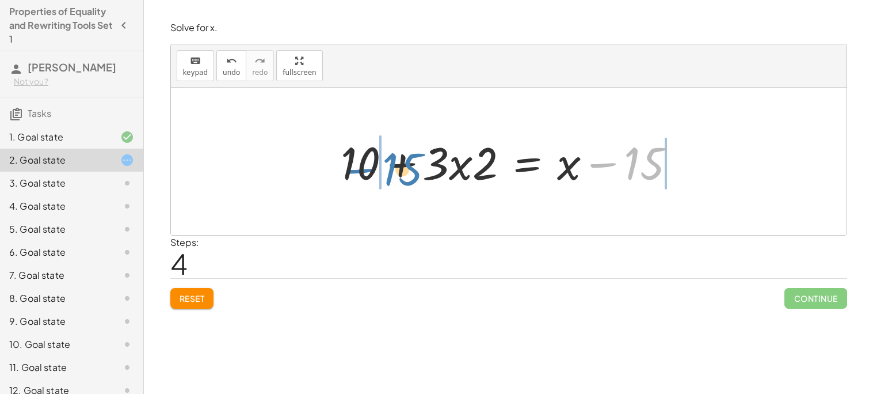
drag, startPoint x: 636, startPoint y: 155, endPoint x: 394, endPoint y: 161, distance: 242.4
click at [394, 161] on div at bounding box center [513, 161] width 356 height 59
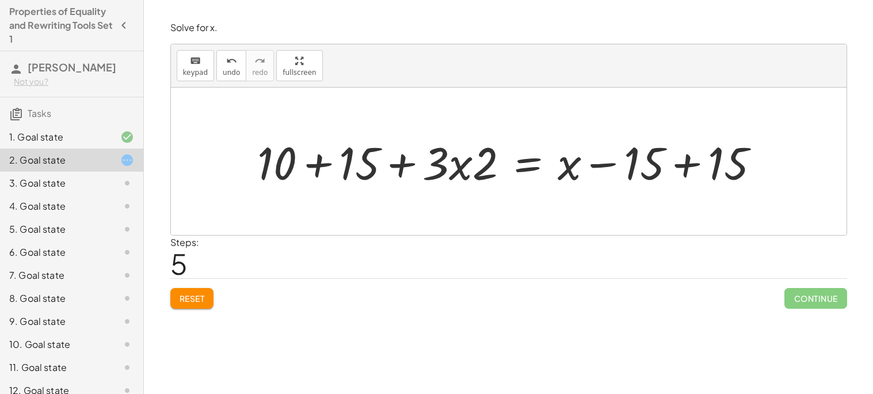
click at [192, 304] on button "Reset" at bounding box center [192, 298] width 44 height 21
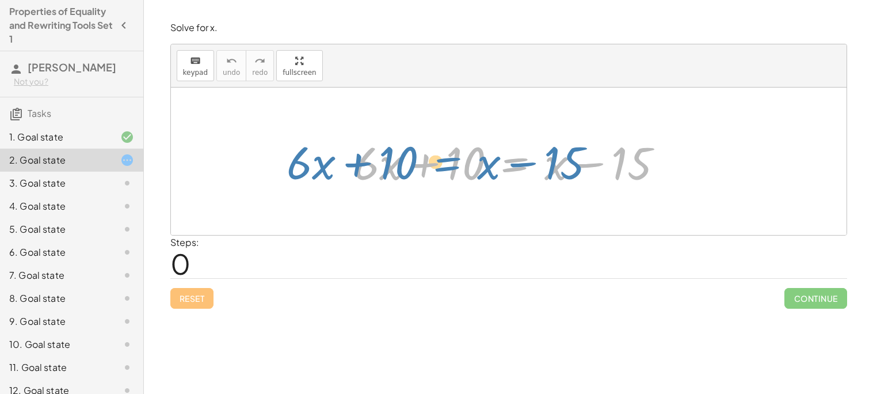
drag, startPoint x: 511, startPoint y: 172, endPoint x: 442, endPoint y: 172, distance: 69.1
click at [442, 172] on div at bounding box center [513, 161] width 330 height 59
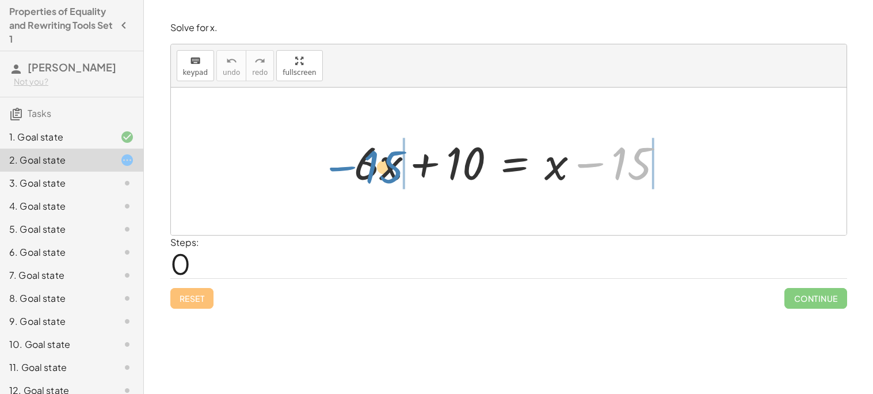
drag, startPoint x: 622, startPoint y: 174, endPoint x: 374, endPoint y: 178, distance: 248.1
click at [374, 178] on div at bounding box center [513, 161] width 330 height 59
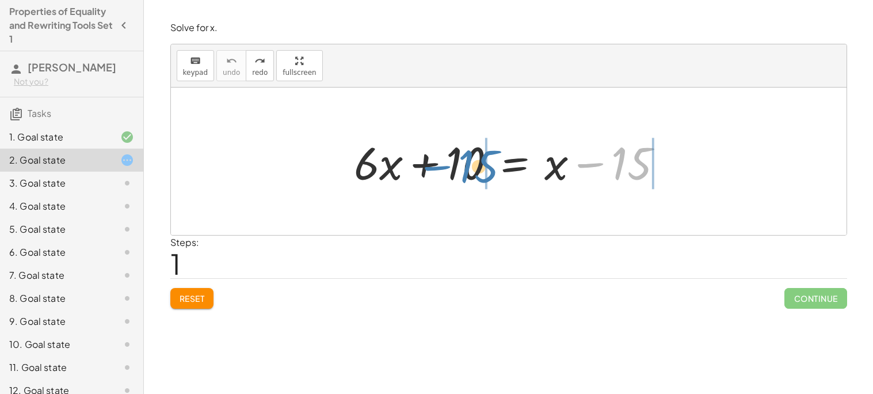
drag, startPoint x: 627, startPoint y: 179, endPoint x: 468, endPoint y: 180, distance: 159.4
click at [468, 180] on div at bounding box center [513, 161] width 330 height 59
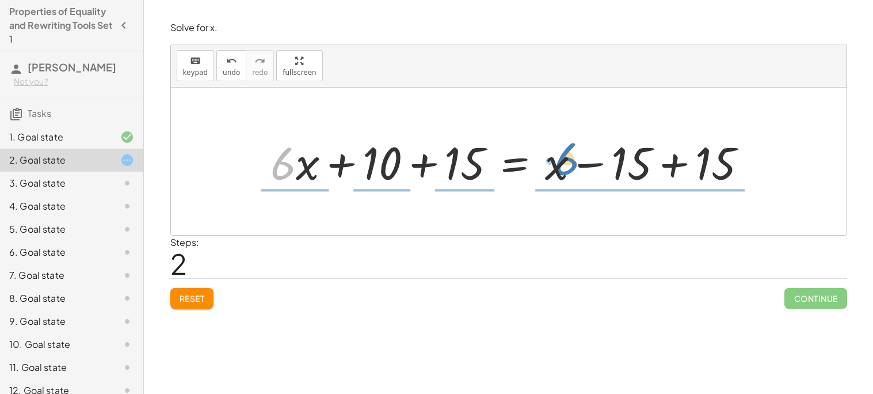
drag, startPoint x: 293, startPoint y: 166, endPoint x: 576, endPoint y: 162, distance: 283.2
click at [576, 162] on div at bounding box center [513, 161] width 497 height 59
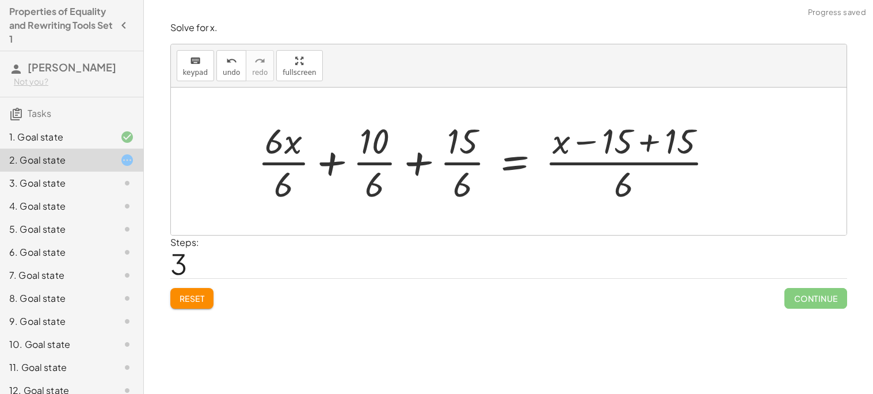
click at [368, 163] on div at bounding box center [490, 161] width 477 height 89
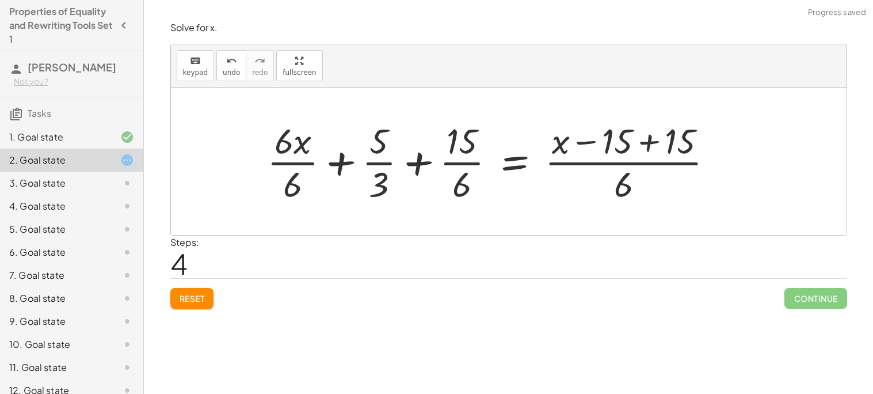
click at [455, 160] on div at bounding box center [494, 161] width 467 height 89
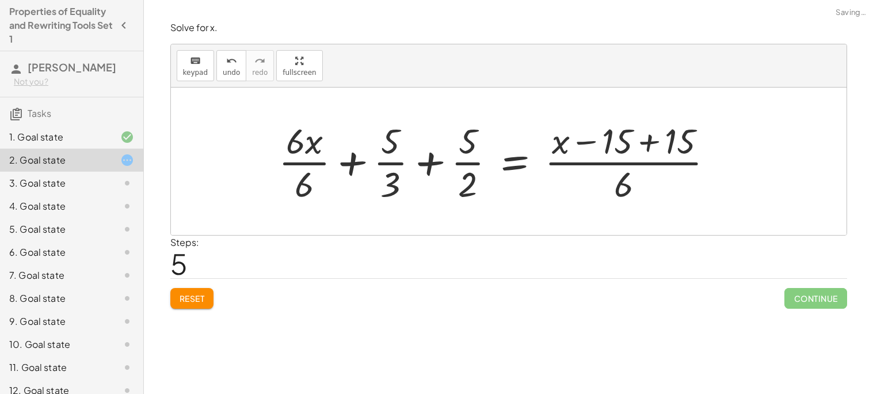
click at [562, 162] on div at bounding box center [501, 161] width 456 height 89
click at [294, 164] on div at bounding box center [501, 161] width 456 height 89
drag, startPoint x: 304, startPoint y: 162, endPoint x: 405, endPoint y: 148, distance: 101.7
click at [405, 148] on div at bounding box center [515, 161] width 428 height 89
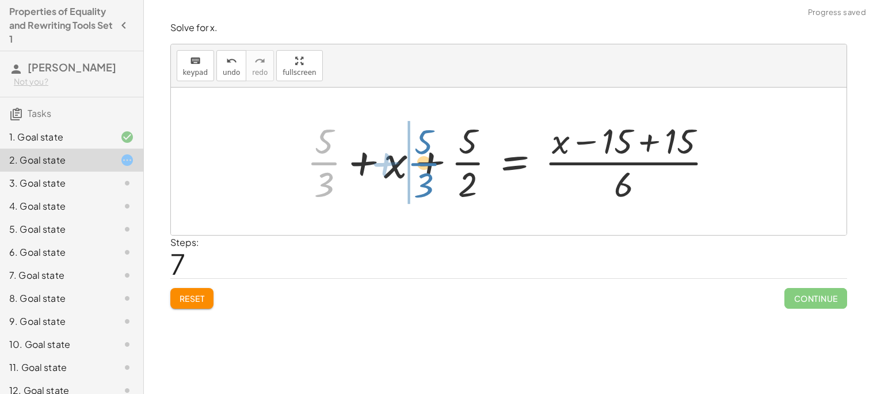
drag, startPoint x: 329, startPoint y: 164, endPoint x: 435, endPoint y: 165, distance: 105.9
click at [435, 165] on div at bounding box center [515, 161] width 428 height 89
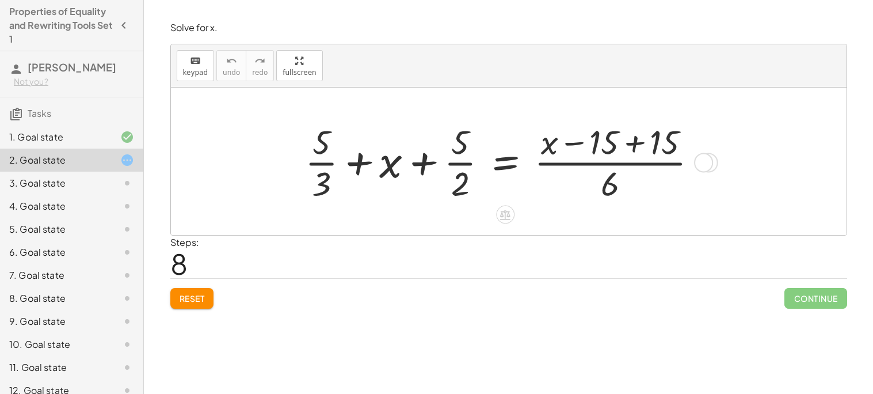
click at [322, 161] on div at bounding box center [505, 162] width 413 height 86
drag, startPoint x: 322, startPoint y: 162, endPoint x: 481, endPoint y: 167, distance: 159.5
click at [481, 167] on div at bounding box center [505, 162] width 413 height 86
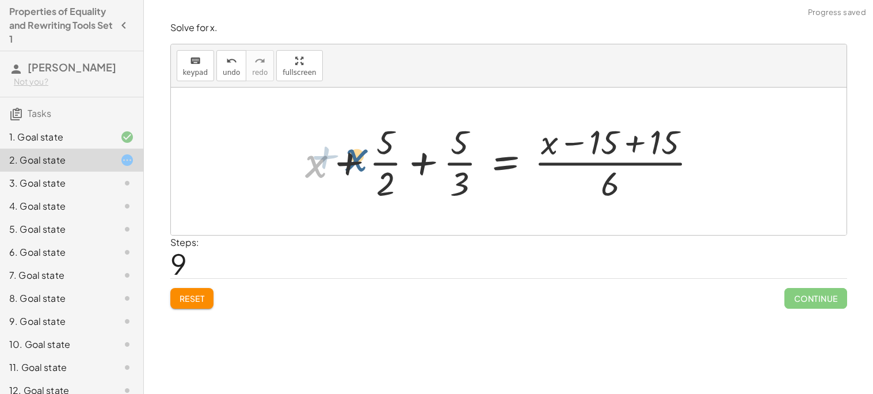
drag, startPoint x: 319, startPoint y: 167, endPoint x: 361, endPoint y: 161, distance: 42.5
click at [361, 161] on div at bounding box center [505, 162] width 413 height 86
drag, startPoint x: 315, startPoint y: 165, endPoint x: 439, endPoint y: 165, distance: 123.2
click at [439, 165] on div at bounding box center [505, 162] width 413 height 86
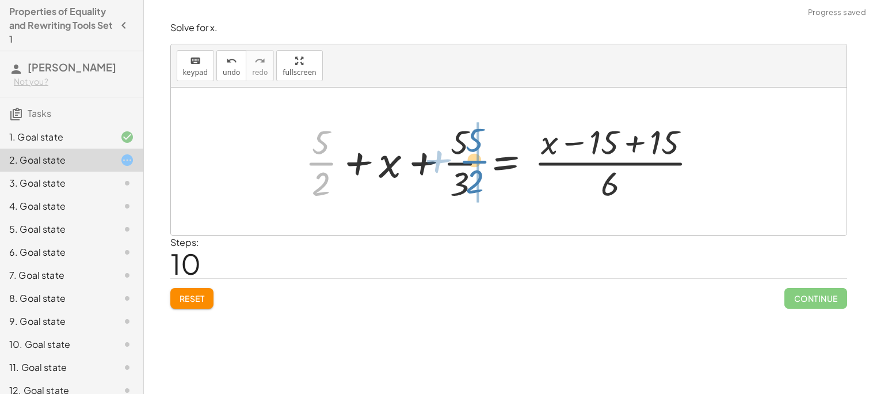
drag, startPoint x: 323, startPoint y: 173, endPoint x: 493, endPoint y: 173, distance: 169.8
click at [493, 173] on div at bounding box center [505, 162] width 413 height 86
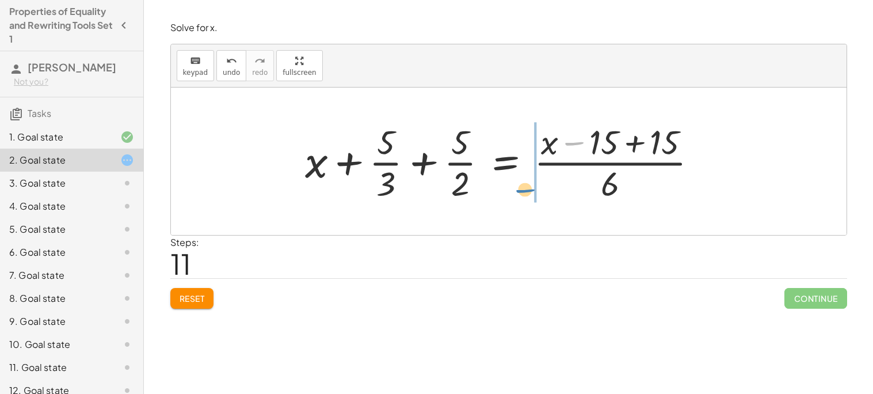
drag, startPoint x: 566, startPoint y: 159, endPoint x: 517, endPoint y: 207, distance: 68.0
click at [517, 207] on div "+ · 6 · x + 10 = + x − 15 + · 6 · x + 10 + 15 = + x − 15 + 15 + · 6 · x · 6 + ·…" at bounding box center [509, 162] width 442 height 92
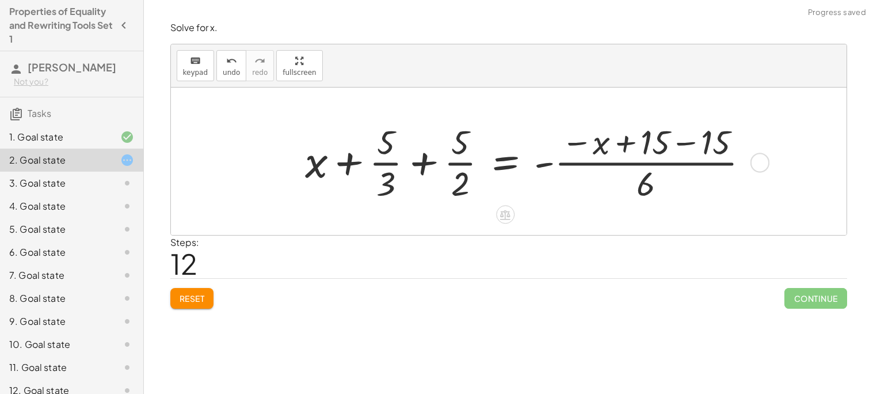
click at [649, 187] on div at bounding box center [531, 162] width 465 height 86
drag, startPoint x: 649, startPoint y: 187, endPoint x: 416, endPoint y: 170, distance: 234.3
click at [416, 170] on div at bounding box center [531, 162] width 465 height 86
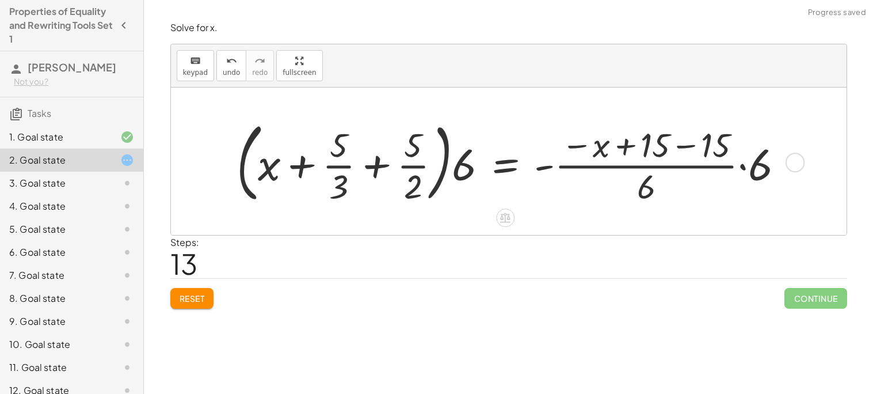
click at [462, 169] on div at bounding box center [515, 161] width 569 height 92
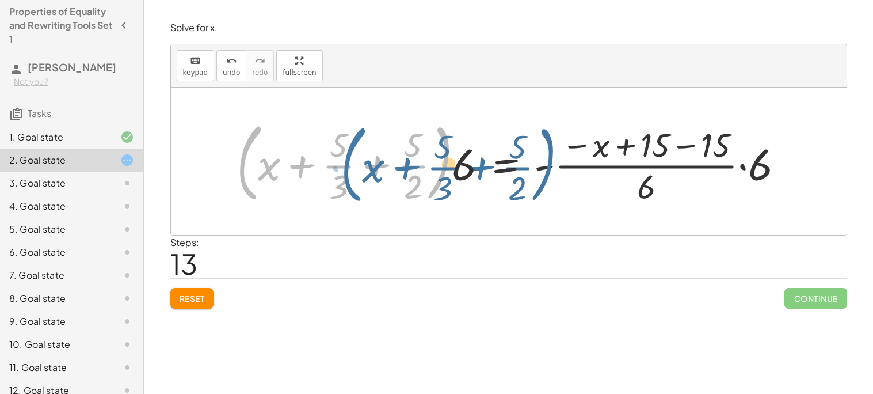
drag, startPoint x: 257, startPoint y: 169, endPoint x: 361, endPoint y: 171, distance: 104.8
click at [361, 171] on div at bounding box center [515, 161] width 569 height 92
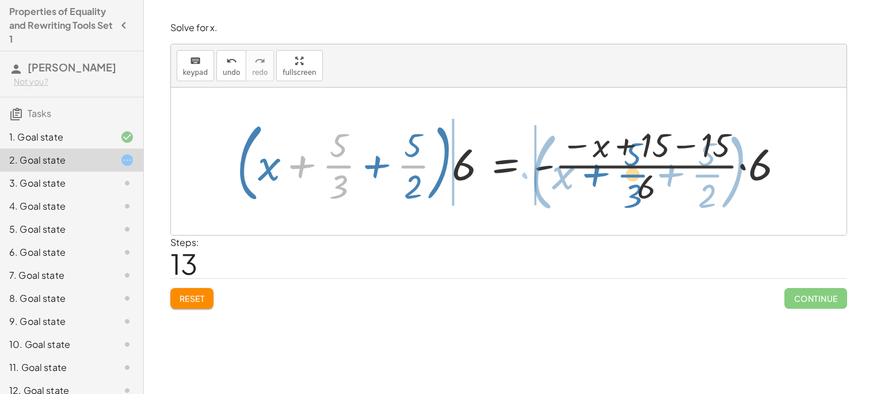
drag, startPoint x: 304, startPoint y: 169, endPoint x: 611, endPoint y: 169, distance: 306.8
click at [611, 169] on div at bounding box center [515, 161] width 569 height 92
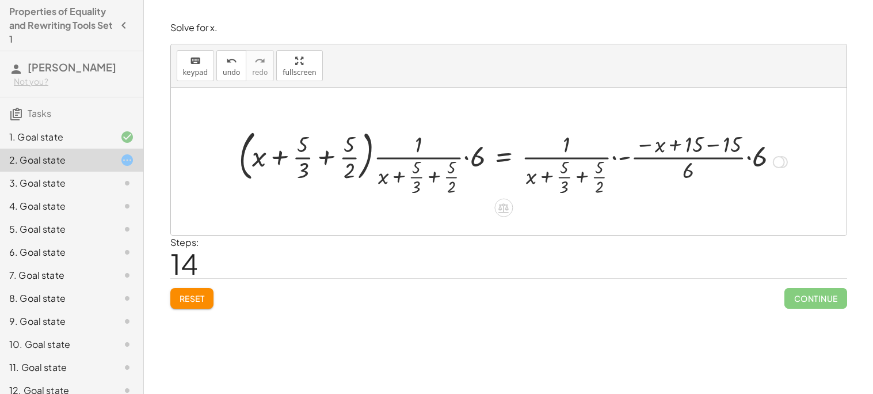
click at [277, 155] on div at bounding box center [513, 160] width 561 height 73
click at [329, 157] on div at bounding box center [513, 160] width 561 height 73
click at [465, 158] on div at bounding box center [513, 160] width 561 height 73
click at [465, 157] on div at bounding box center [513, 160] width 561 height 73
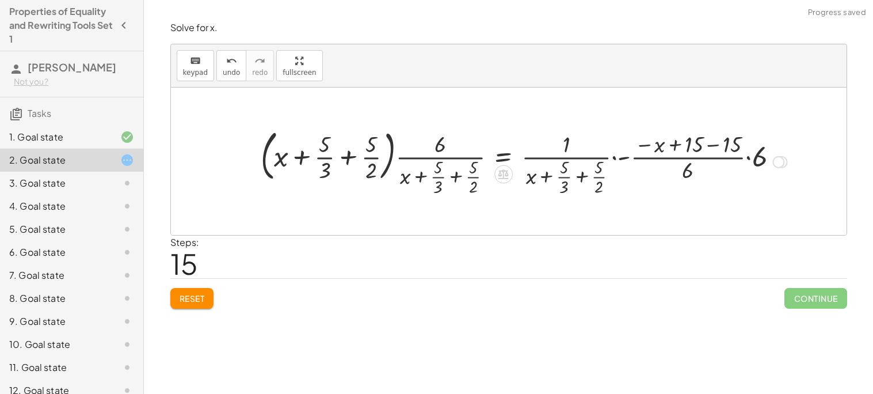
click at [460, 173] on div at bounding box center [524, 160] width 539 height 73
click at [413, 177] on div at bounding box center [524, 160] width 539 height 73
click at [417, 177] on div at bounding box center [524, 160] width 539 height 73
click at [547, 179] on div at bounding box center [524, 160] width 539 height 73
click at [612, 158] on div at bounding box center [524, 160] width 539 height 73
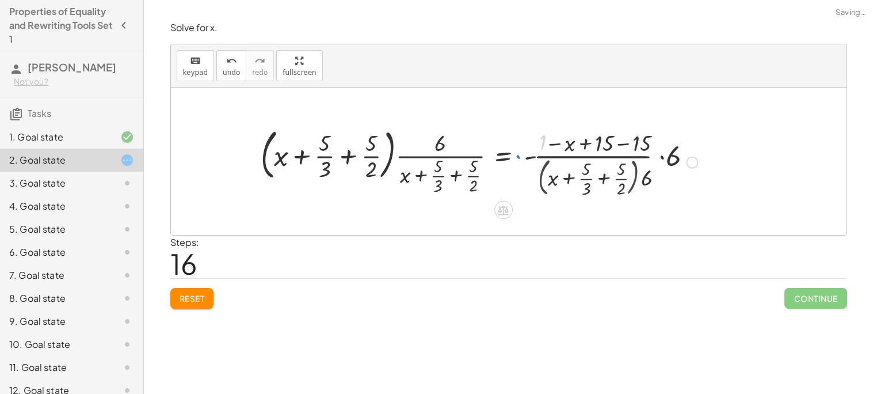
click at [612, 158] on div at bounding box center [480, 161] width 450 height 77
click at [660, 157] on div at bounding box center [480, 161] width 450 height 77
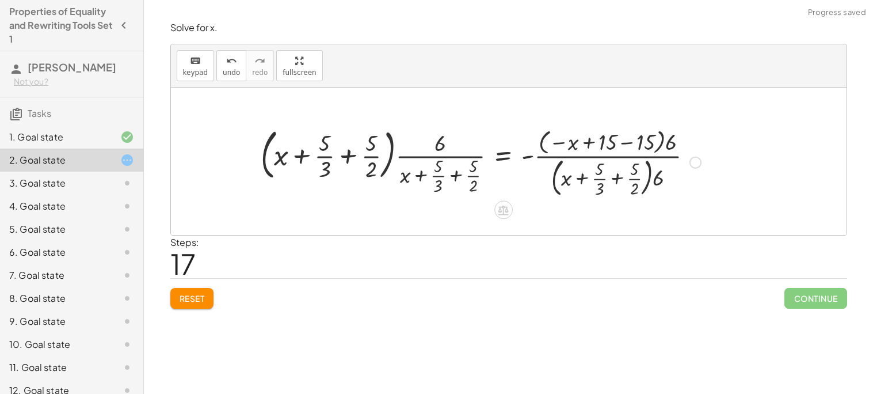
click at [663, 138] on div at bounding box center [481, 161] width 452 height 77
click at [631, 141] on div at bounding box center [481, 161] width 452 height 77
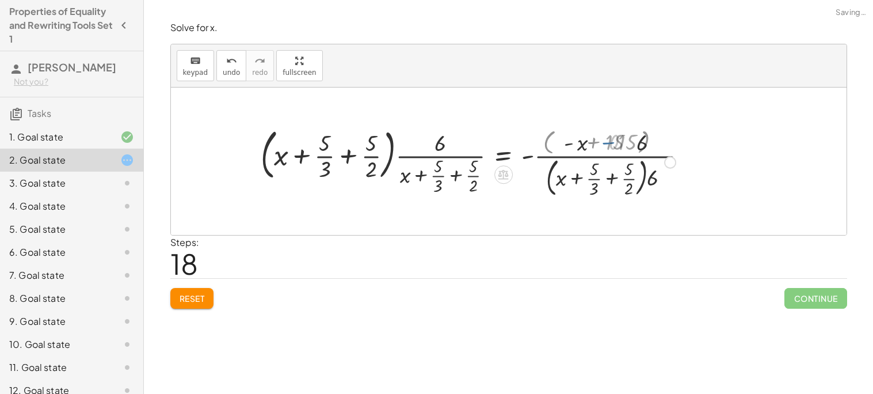
click at [627, 141] on div at bounding box center [469, 161] width 428 height 77
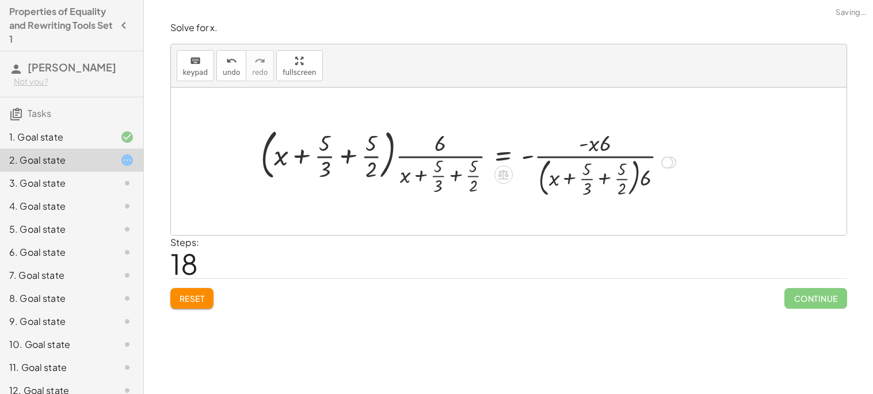
click at [603, 180] on div at bounding box center [469, 161] width 428 height 77
click at [568, 178] on div at bounding box center [469, 161] width 428 height 77
click at [449, 173] on div at bounding box center [469, 161] width 428 height 77
click at [454, 174] on div at bounding box center [469, 161] width 428 height 77
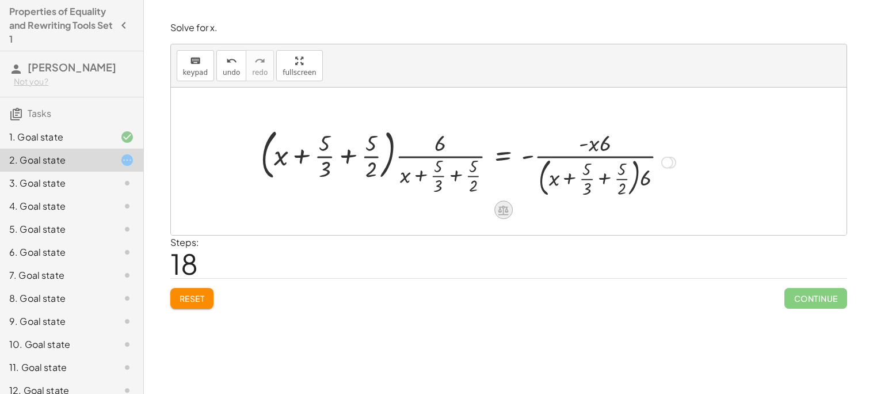
click at [500, 205] on icon at bounding box center [503, 210] width 12 height 12
drag, startPoint x: 607, startPoint y: 182, endPoint x: 462, endPoint y: 174, distance: 145.3
click at [462, 174] on div at bounding box center [469, 161] width 428 height 77
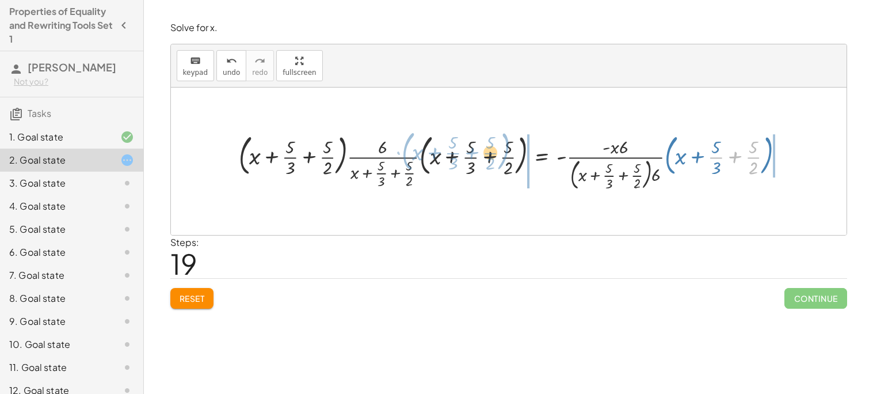
drag, startPoint x: 738, startPoint y: 150, endPoint x: 477, endPoint y: 145, distance: 261.9
click at [477, 145] on div at bounding box center [516, 161] width 566 height 62
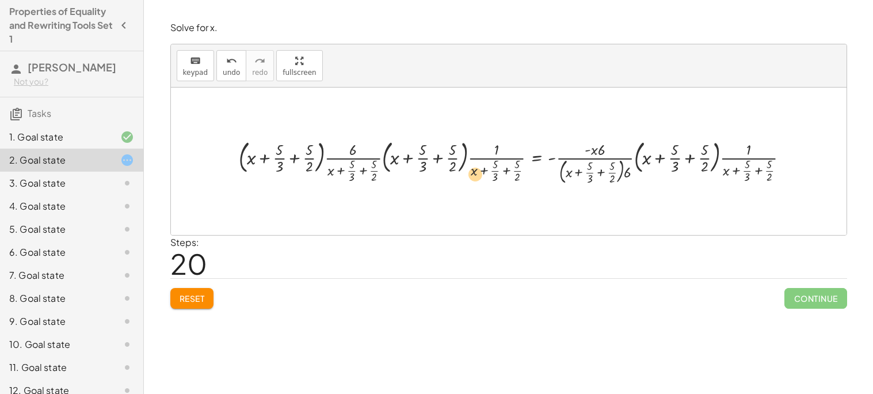
drag, startPoint x: 762, startPoint y: 156, endPoint x: 764, endPoint y: 166, distance: 10.6
click at [764, 166] on div at bounding box center [518, 161] width 570 height 51
drag, startPoint x: 710, startPoint y: 159, endPoint x: 621, endPoint y: 158, distance: 89.2
click at [621, 158] on div at bounding box center [518, 161] width 570 height 51
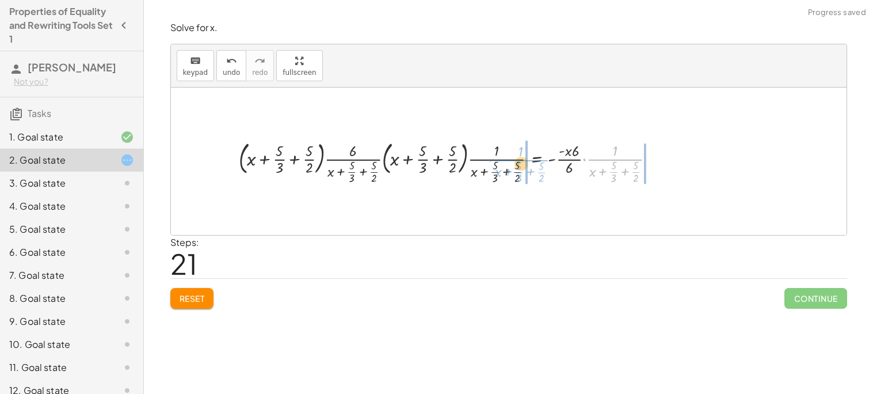
drag, startPoint x: 618, startPoint y: 158, endPoint x: 519, endPoint y: 159, distance: 99.0
click at [519, 159] on div at bounding box center [451, 161] width 437 height 49
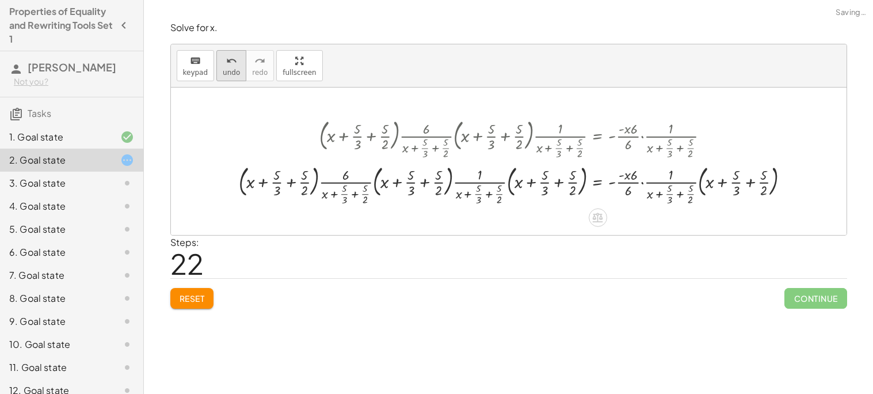
click at [225, 70] on span "undo" at bounding box center [231, 72] width 17 height 8
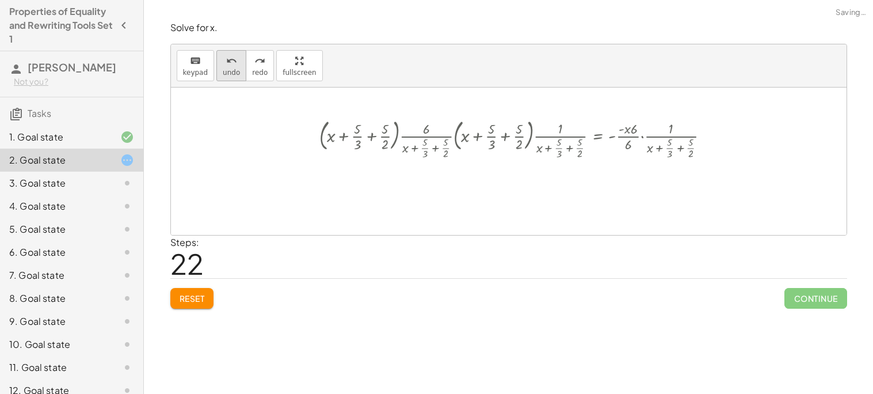
click at [224, 72] on span "undo" at bounding box center [231, 72] width 17 height 8
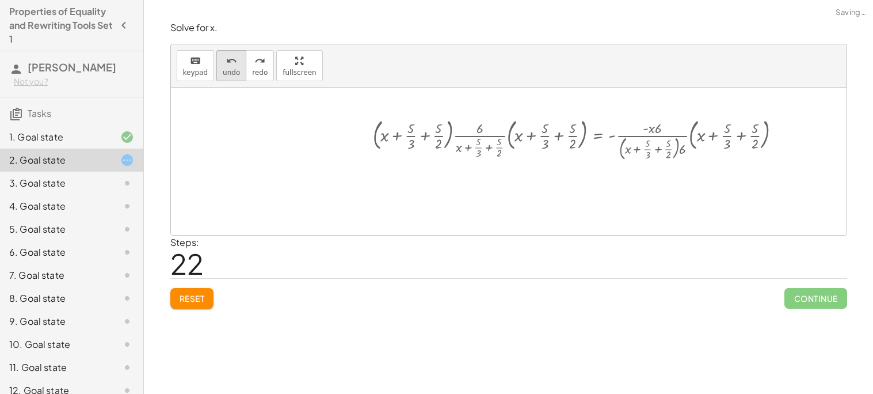
click at [224, 72] on span "undo" at bounding box center [231, 72] width 17 height 8
click at [176, 295] on button "Reset" at bounding box center [192, 298] width 44 height 21
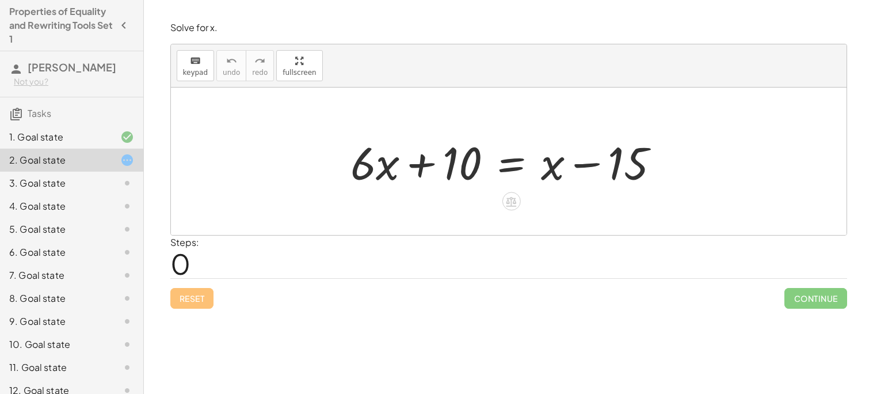
click at [516, 160] on div at bounding box center [510, 161] width 330 height 59
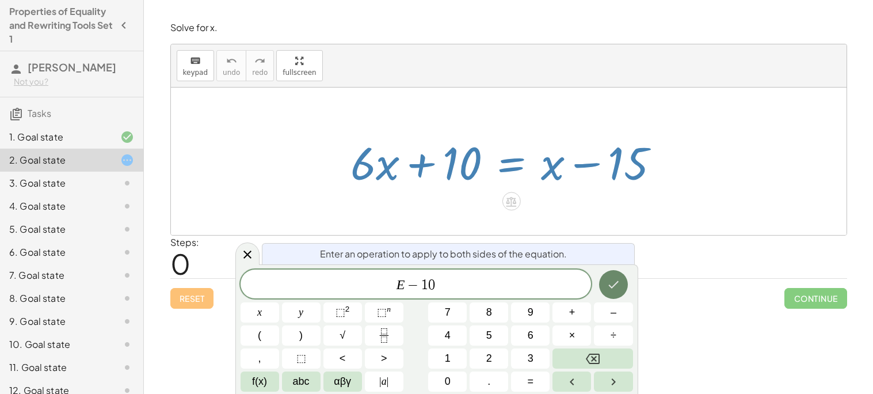
click at [607, 285] on icon "Done" at bounding box center [614, 284] width 14 height 14
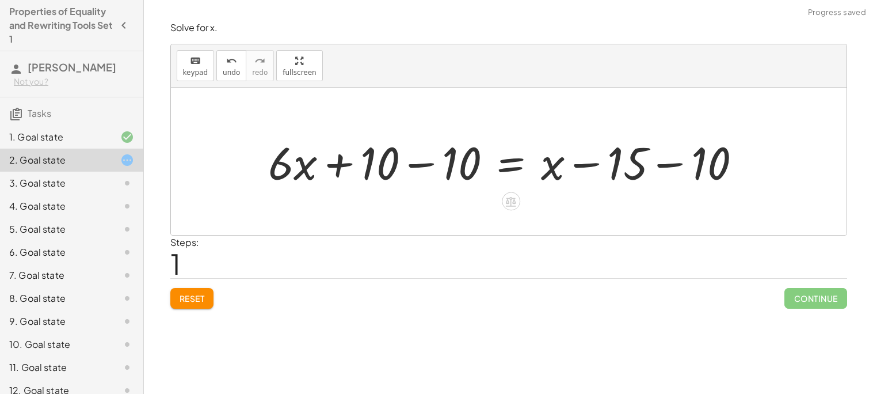
click at [434, 163] on div at bounding box center [509, 161] width 494 height 59
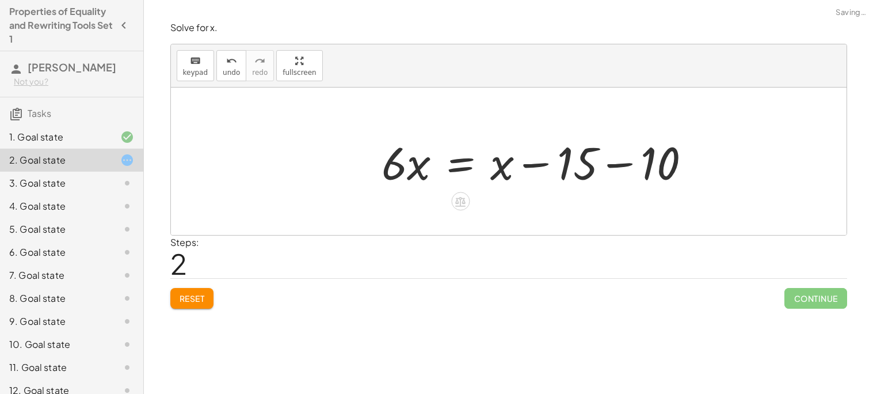
click at [655, 169] on div at bounding box center [541, 161] width 330 height 59
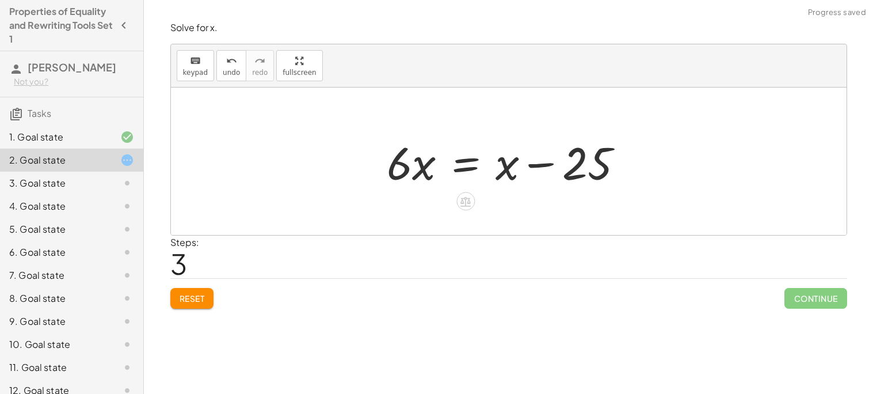
click at [474, 165] on div at bounding box center [509, 161] width 257 height 59
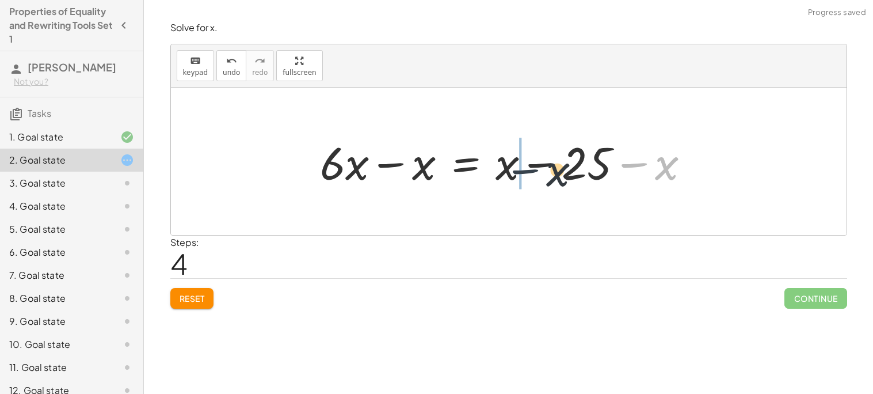
drag, startPoint x: 637, startPoint y: 162, endPoint x: 501, endPoint y: 169, distance: 136.6
click at [501, 169] on div at bounding box center [509, 161] width 391 height 59
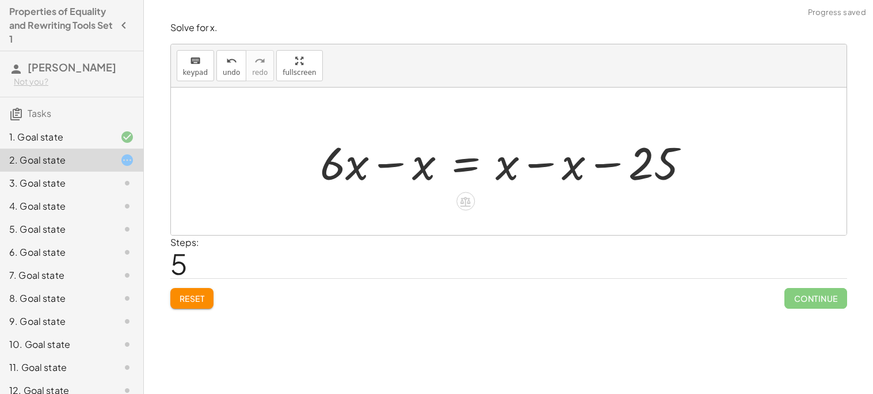
click at [542, 162] on div at bounding box center [509, 161] width 391 height 59
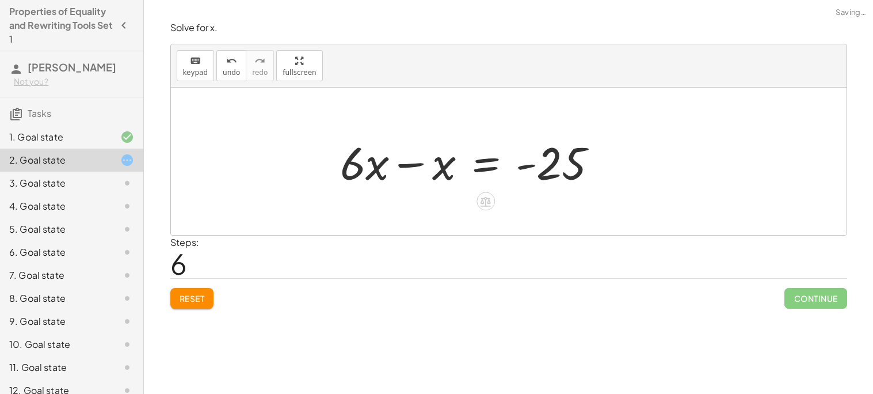
click at [385, 165] on div at bounding box center [473, 161] width 279 height 59
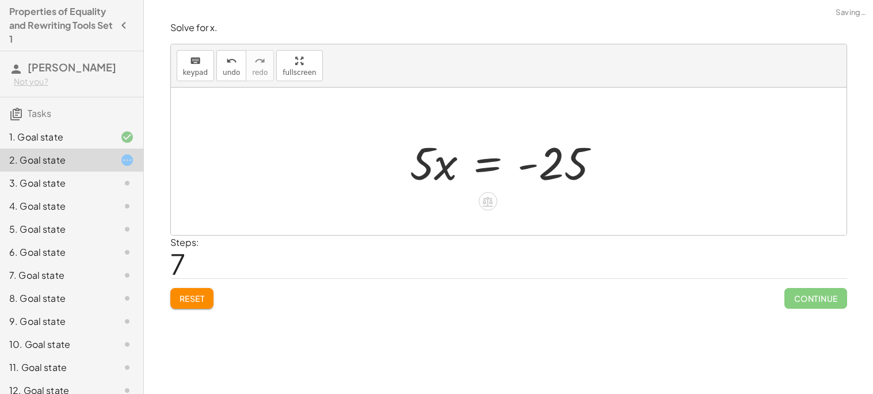
click at [500, 166] on div at bounding box center [509, 161] width 211 height 59
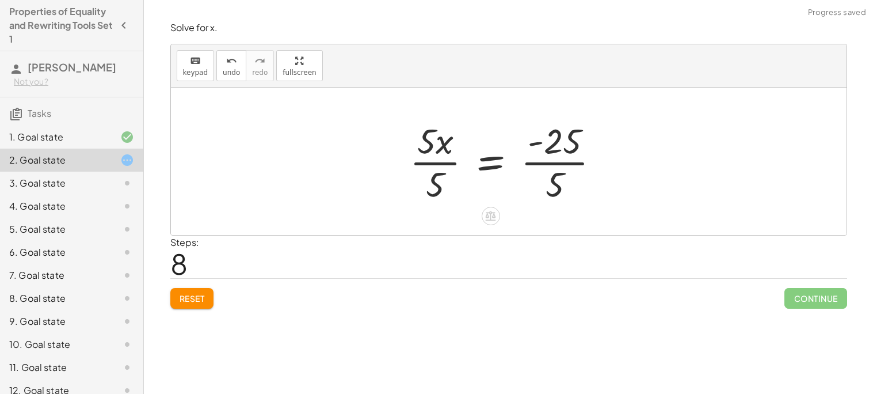
click at [427, 165] on div at bounding box center [509, 161] width 211 height 89
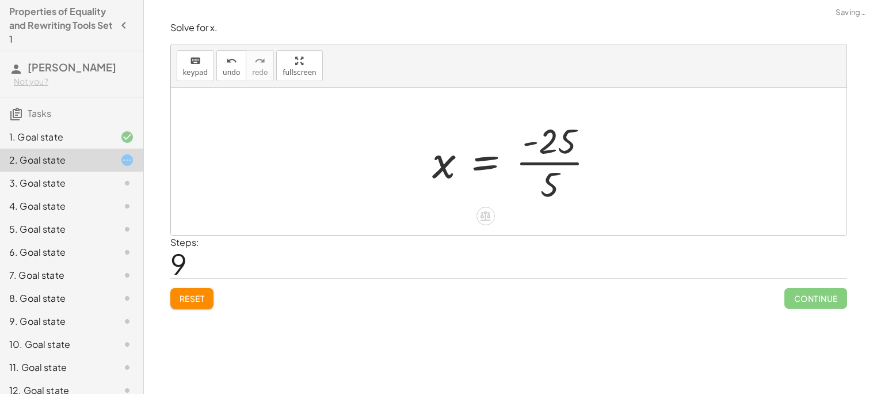
click at [561, 165] on div at bounding box center [519, 161] width 184 height 89
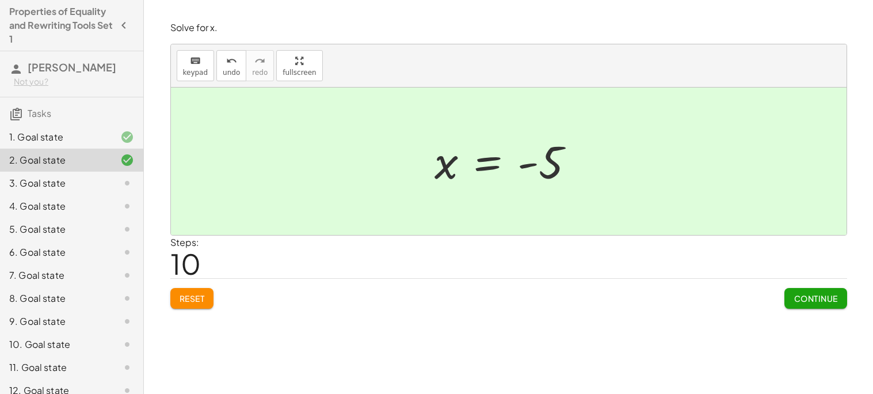
click at [798, 302] on span "Continue" at bounding box center [816, 298] width 44 height 10
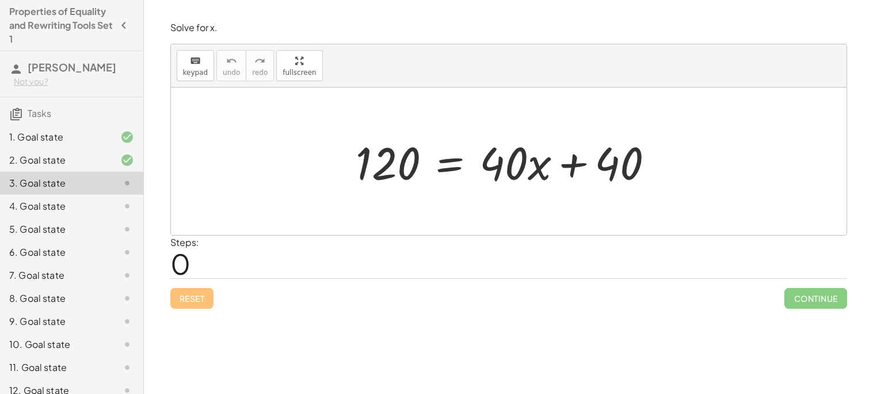
click at [93, 130] on div "1. Goal state" at bounding box center [55, 137] width 93 height 14
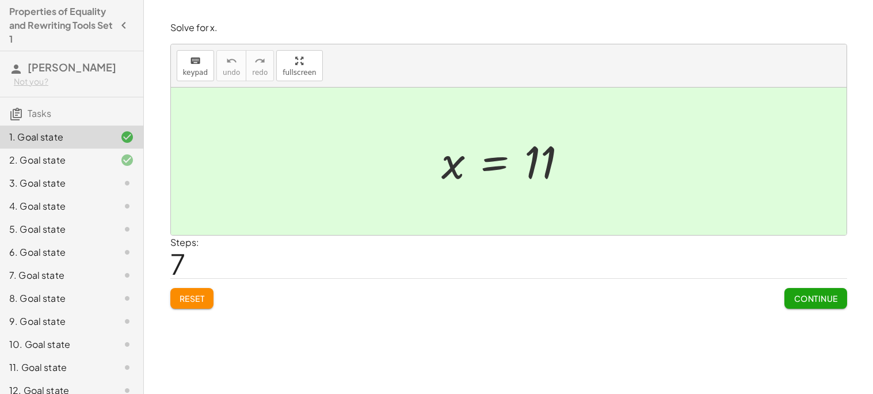
click at [100, 182] on div "3. Goal state" at bounding box center [55, 183] width 93 height 14
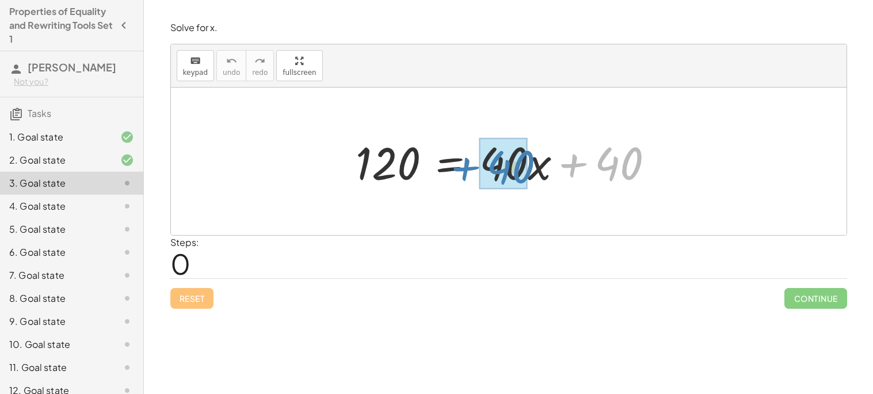
drag, startPoint x: 608, startPoint y: 169, endPoint x: 500, endPoint y: 172, distance: 108.3
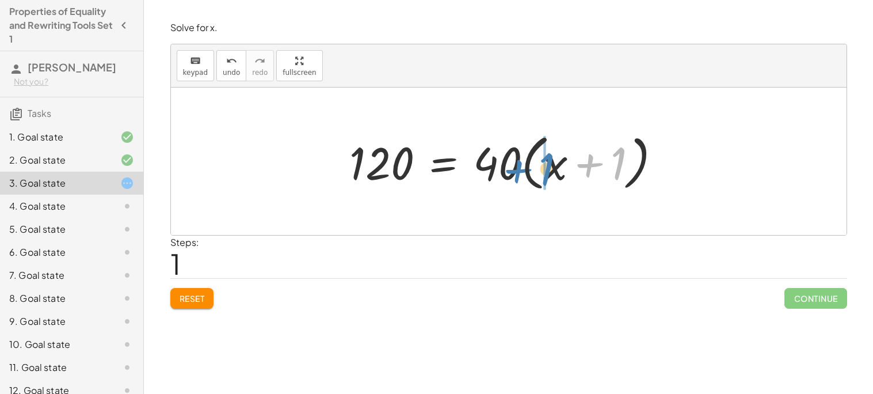
drag, startPoint x: 614, startPoint y: 171, endPoint x: 543, endPoint y: 176, distance: 71.0
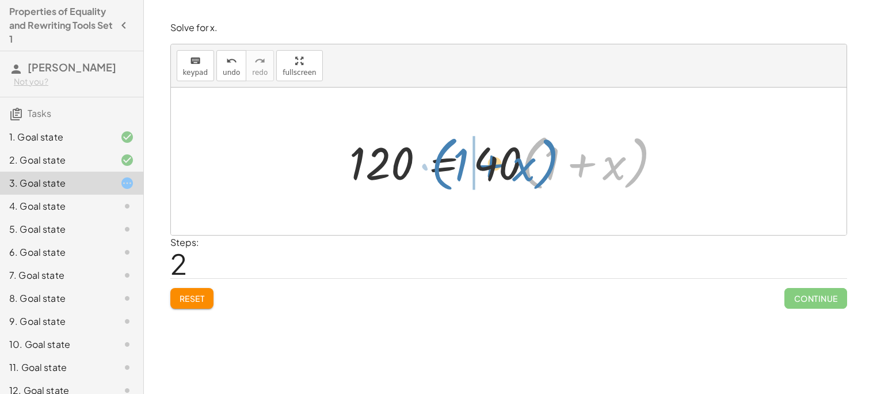
drag, startPoint x: 642, startPoint y: 176, endPoint x: 543, endPoint y: 180, distance: 98.5
click at [543, 180] on div at bounding box center [510, 161] width 332 height 66
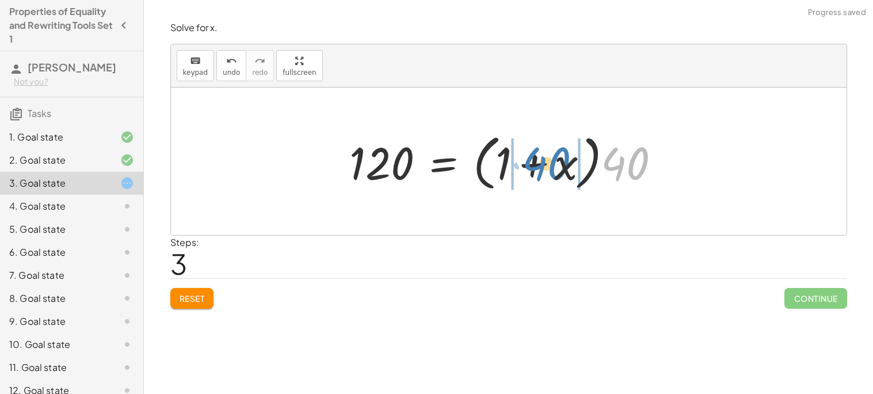
drag, startPoint x: 618, startPoint y: 172, endPoint x: 536, endPoint y: 172, distance: 81.7
click at [536, 172] on div at bounding box center [510, 161] width 332 height 66
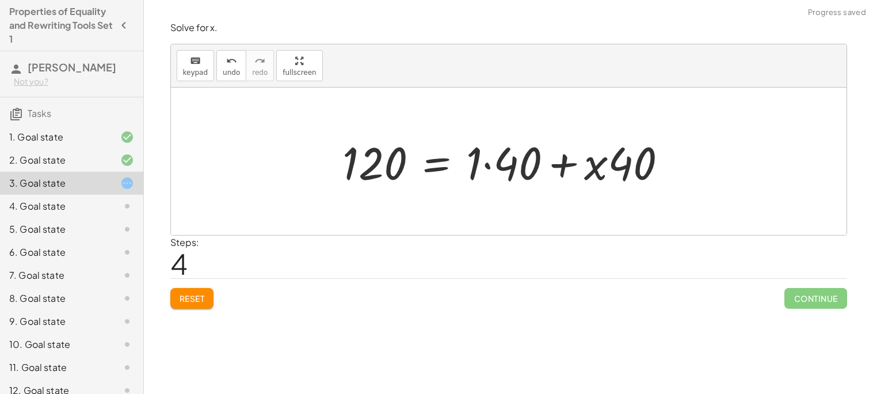
click at [490, 167] on div at bounding box center [510, 161] width 346 height 59
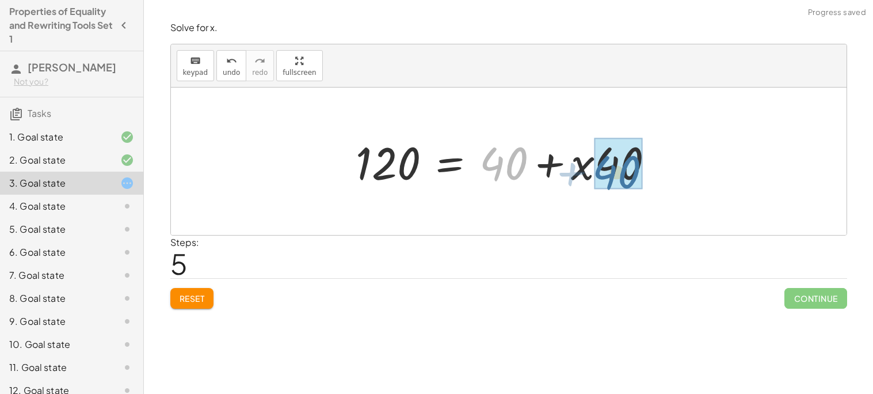
drag, startPoint x: 490, startPoint y: 167, endPoint x: 603, endPoint y: 176, distance: 113.7
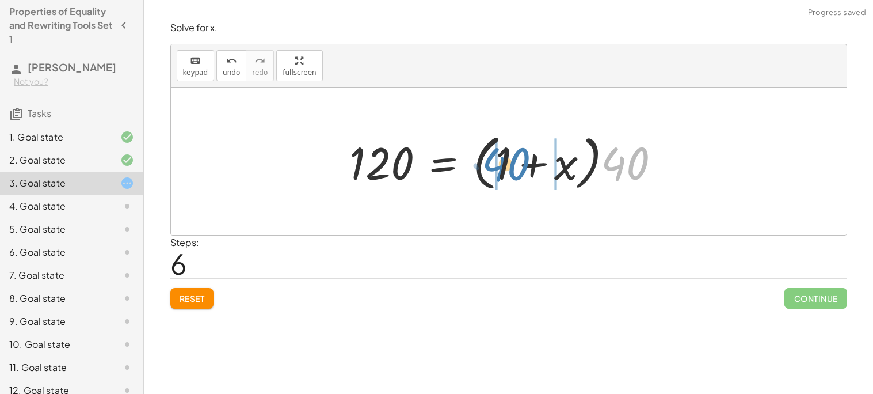
drag, startPoint x: 624, startPoint y: 175, endPoint x: 502, endPoint y: 176, distance: 121.5
click at [502, 176] on div at bounding box center [510, 161] width 332 height 66
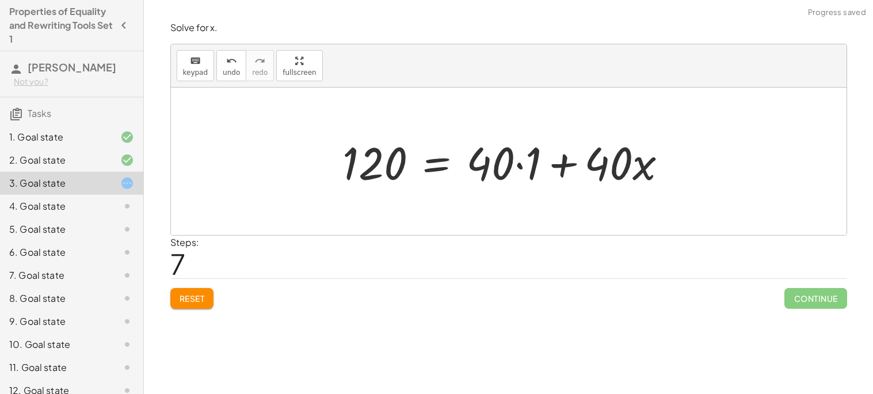
click at [517, 168] on div at bounding box center [510, 161] width 346 height 59
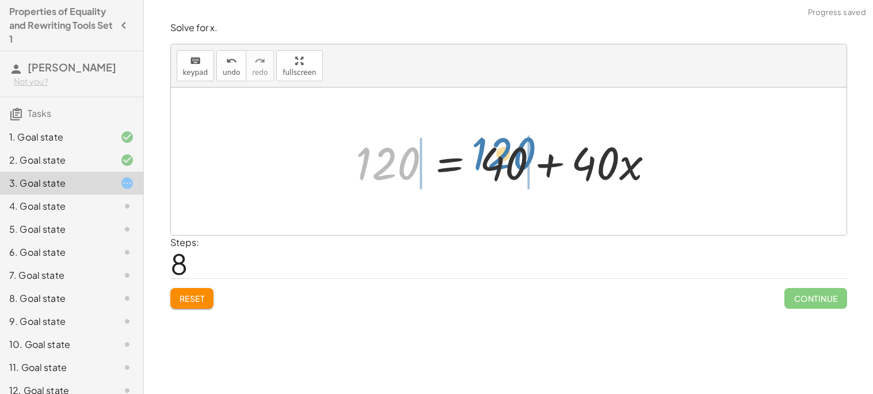
drag, startPoint x: 378, startPoint y: 162, endPoint x: 495, endPoint y: 151, distance: 117.9
click at [495, 151] on div at bounding box center [509, 161] width 319 height 59
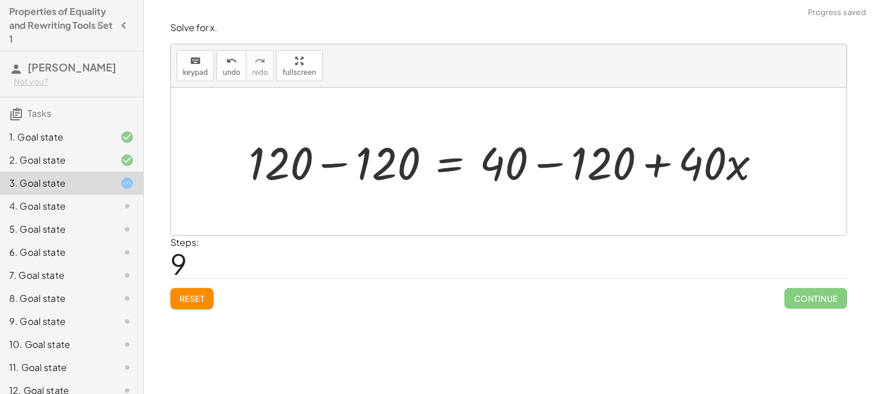
click at [495, 151] on div at bounding box center [510, 161] width 534 height 59
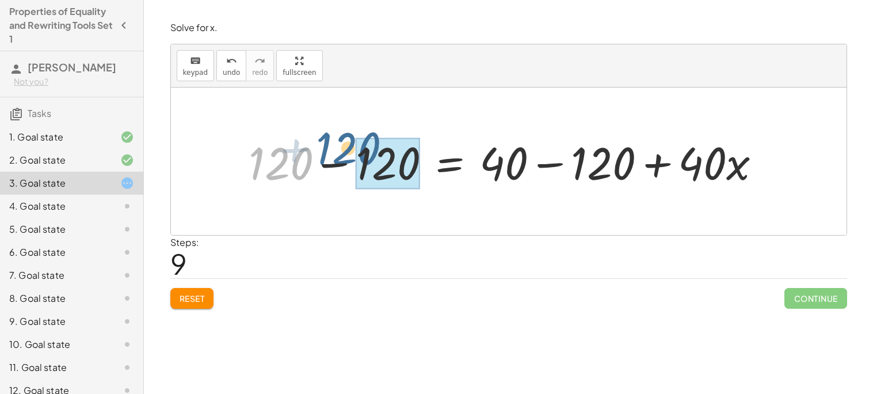
drag, startPoint x: 306, startPoint y: 169, endPoint x: 385, endPoint y: 154, distance: 80.3
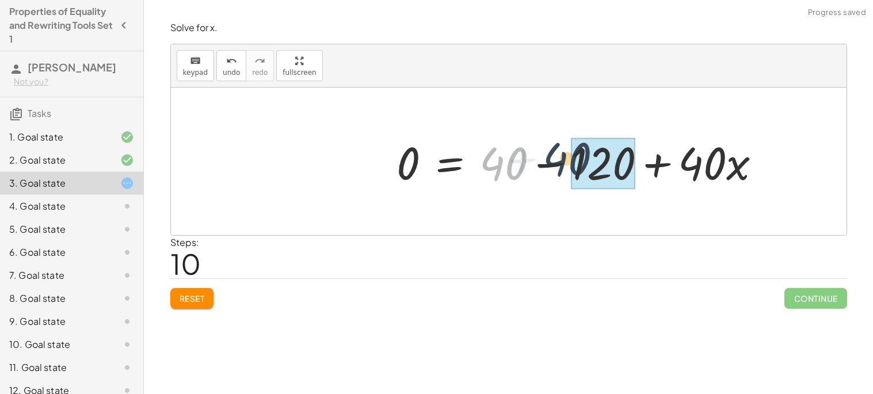
drag, startPoint x: 507, startPoint y: 167, endPoint x: 574, endPoint y: 165, distance: 67.4
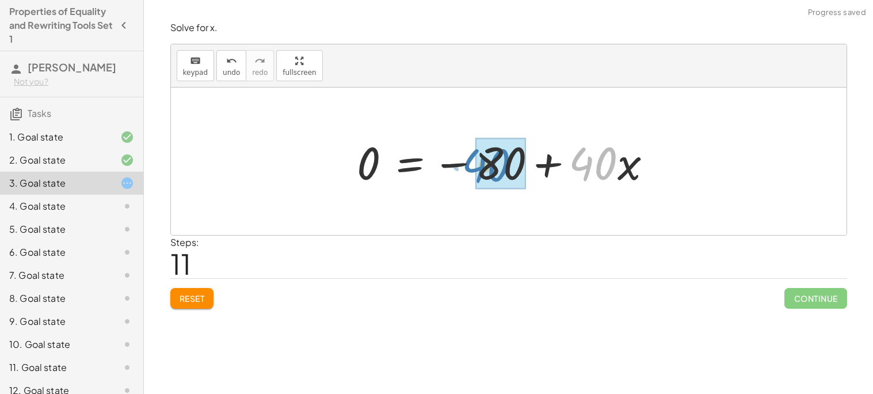
drag, startPoint x: 592, startPoint y: 167, endPoint x: 484, endPoint y: 169, distance: 107.7
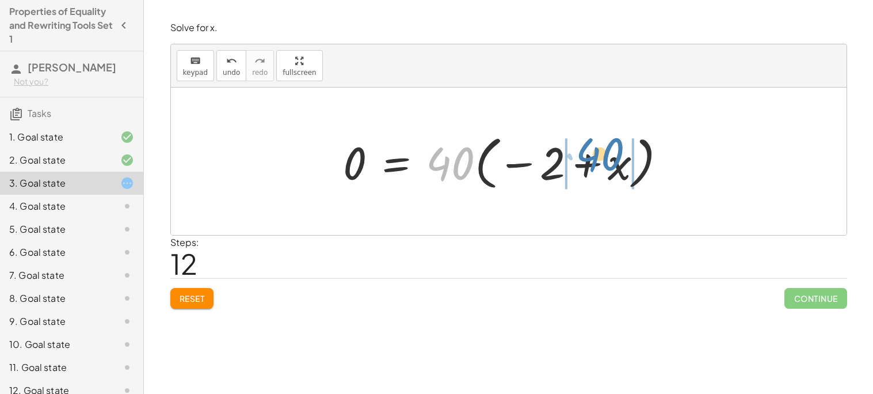
drag, startPoint x: 448, startPoint y: 169, endPoint x: 598, endPoint y: 164, distance: 150.3
click at [598, 164] on div at bounding box center [509, 162] width 343 height 64
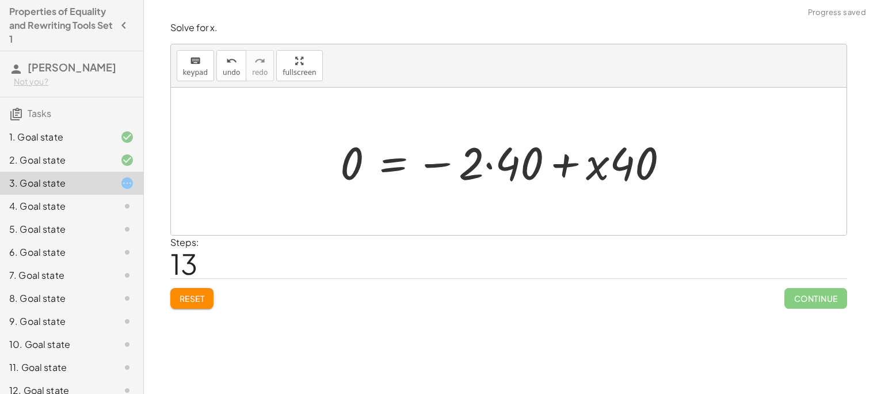
click at [493, 166] on div at bounding box center [509, 161] width 349 height 59
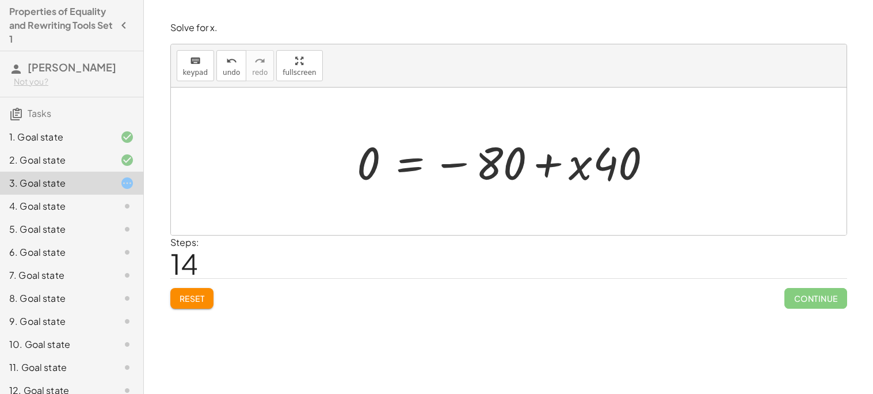
click at [515, 176] on div at bounding box center [509, 161] width 315 height 59
click at [570, 157] on div at bounding box center [509, 161] width 315 height 59
drag, startPoint x: 578, startPoint y: 159, endPoint x: 541, endPoint y: 153, distance: 37.9
click at [541, 153] on div at bounding box center [509, 161] width 315 height 59
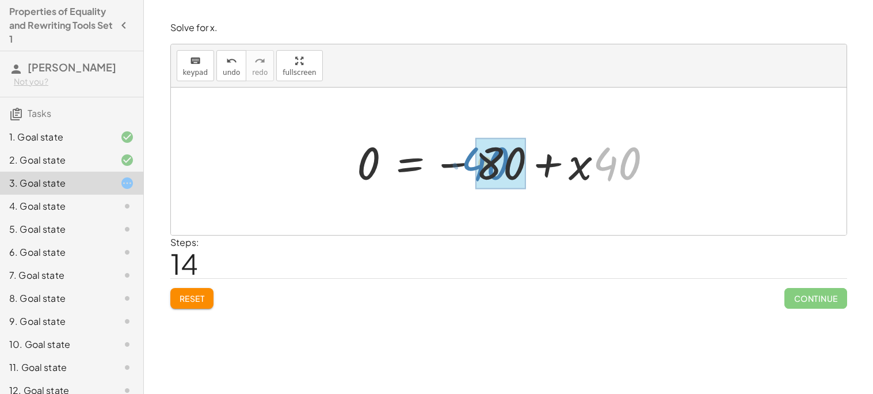
drag, startPoint x: 616, startPoint y: 149, endPoint x: 485, endPoint y: 149, distance: 131.2
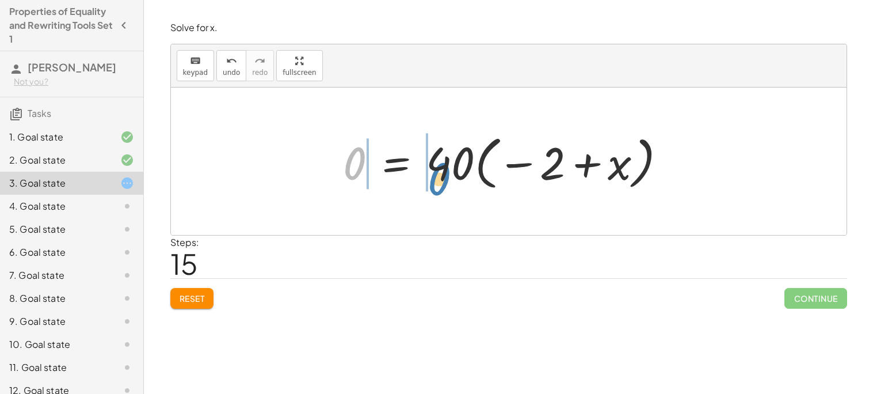
drag, startPoint x: 355, startPoint y: 159, endPoint x: 446, endPoint y: 176, distance: 92.5
click at [446, 176] on div at bounding box center [509, 162] width 343 height 64
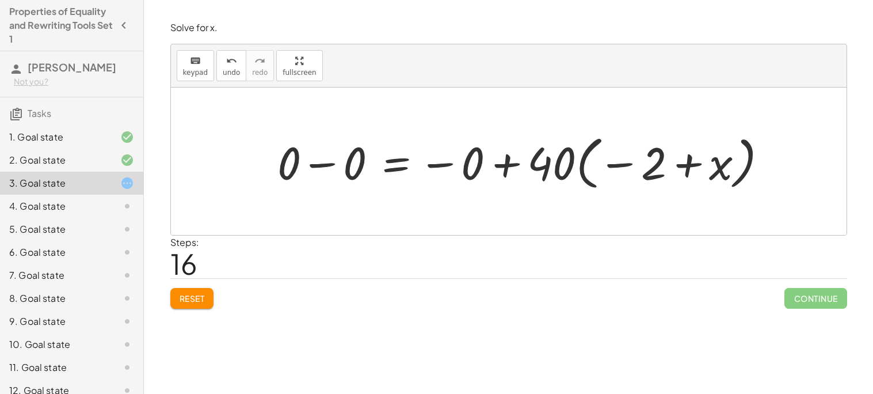
click at [336, 167] on div at bounding box center [527, 162] width 511 height 64
